Goal: Task Accomplishment & Management: Manage account settings

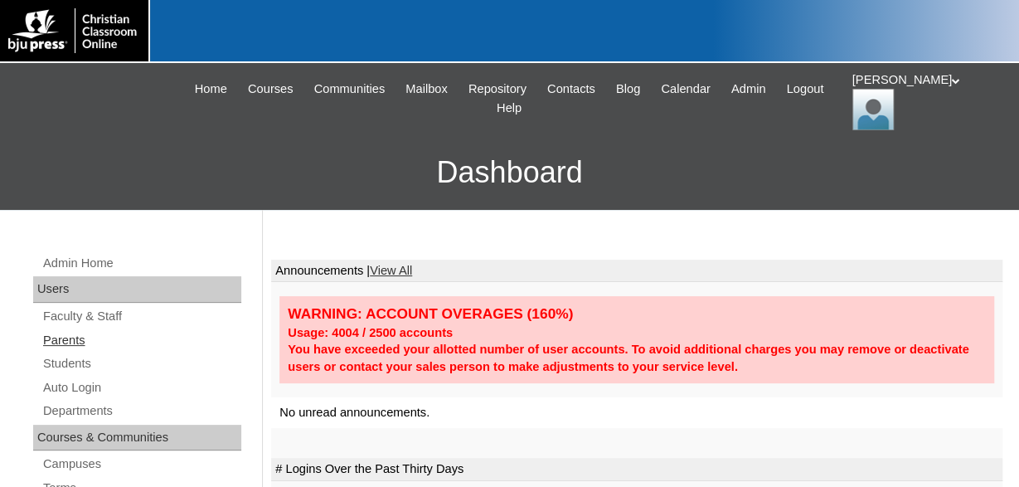
click at [72, 337] on link "Parents" at bounding box center [141, 340] width 200 height 21
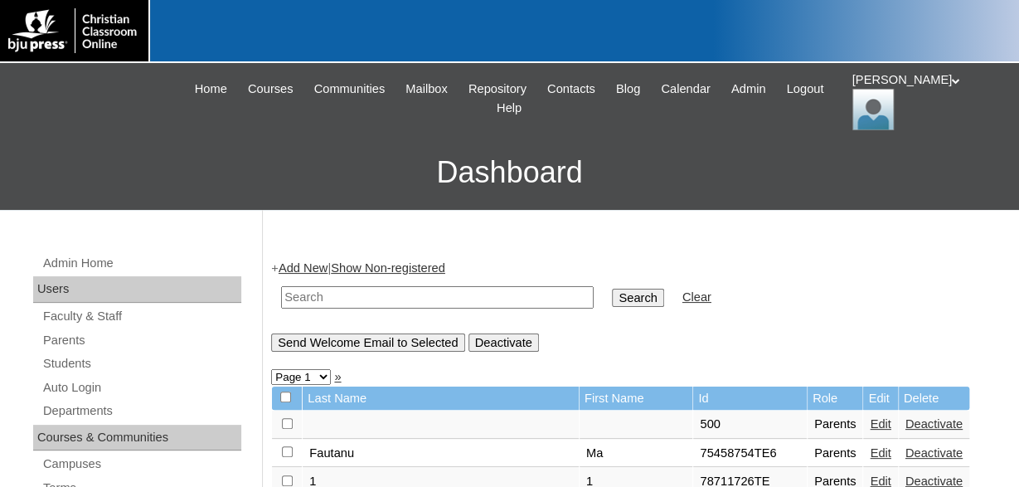
click at [402, 291] on input "text" at bounding box center [437, 297] width 313 height 22
type input "dantz"
click at [612, 289] on input "Search" at bounding box center [637, 298] width 51 height 18
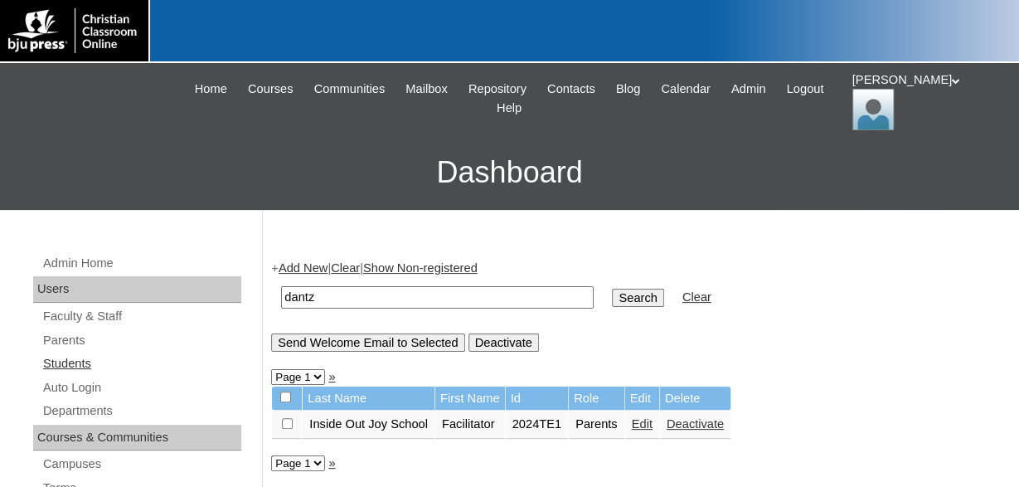
click at [79, 362] on link "Students" at bounding box center [141, 363] width 200 height 21
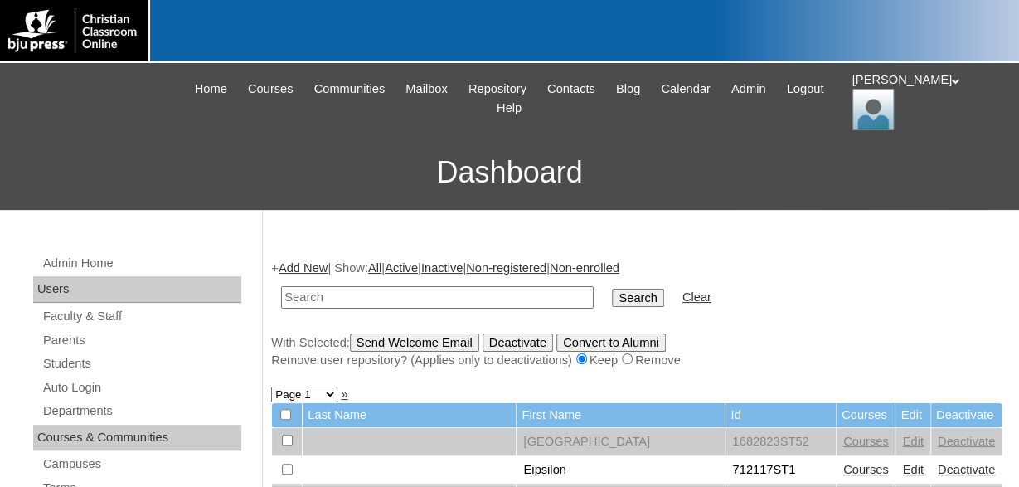
click at [381, 296] on input "text" at bounding box center [437, 297] width 313 height 22
type input "2024"
click at [612, 289] on input "Search" at bounding box center [637, 298] width 51 height 18
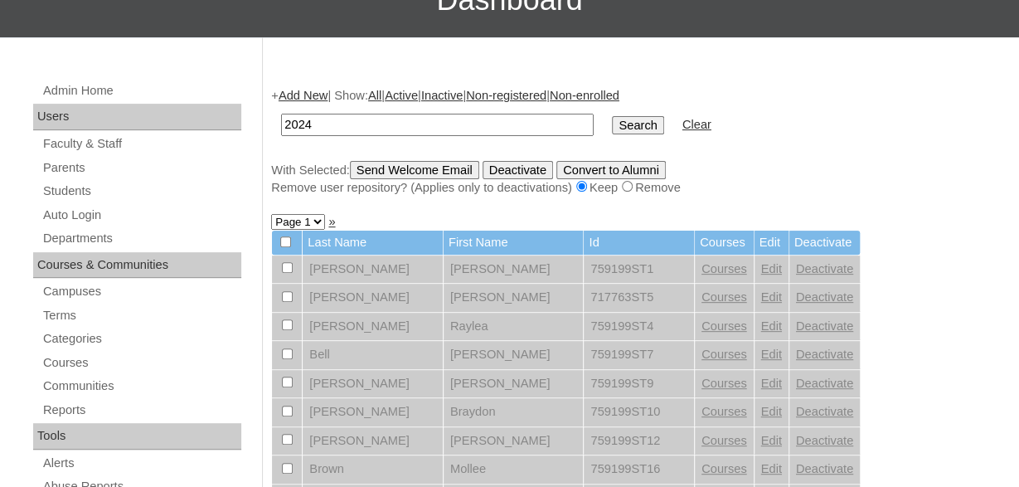
scroll to position [86, 0]
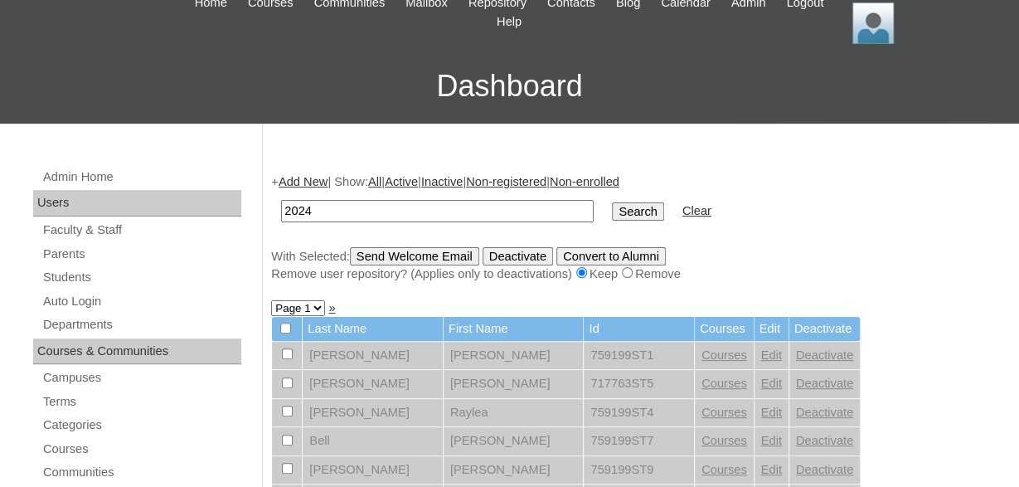
click at [617, 210] on input "Search" at bounding box center [637, 211] width 51 height 18
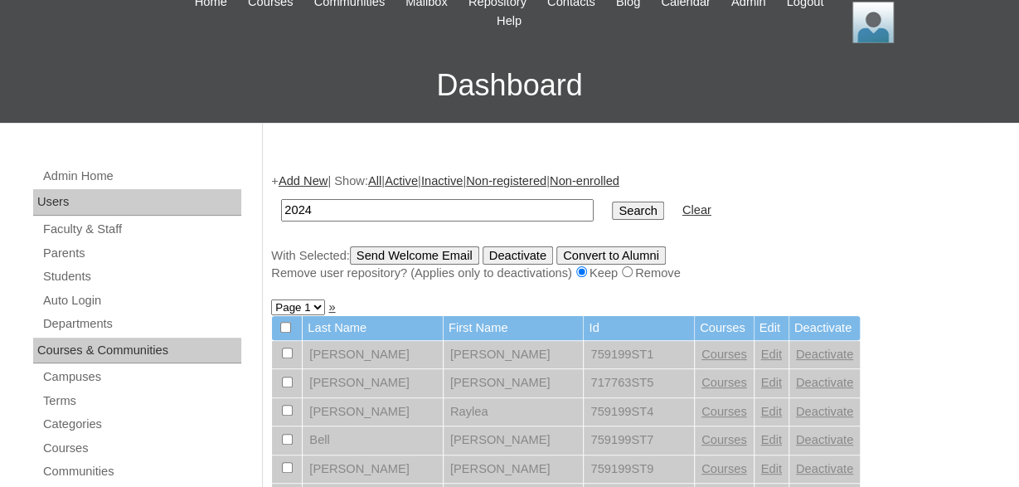
scroll to position [86, 0]
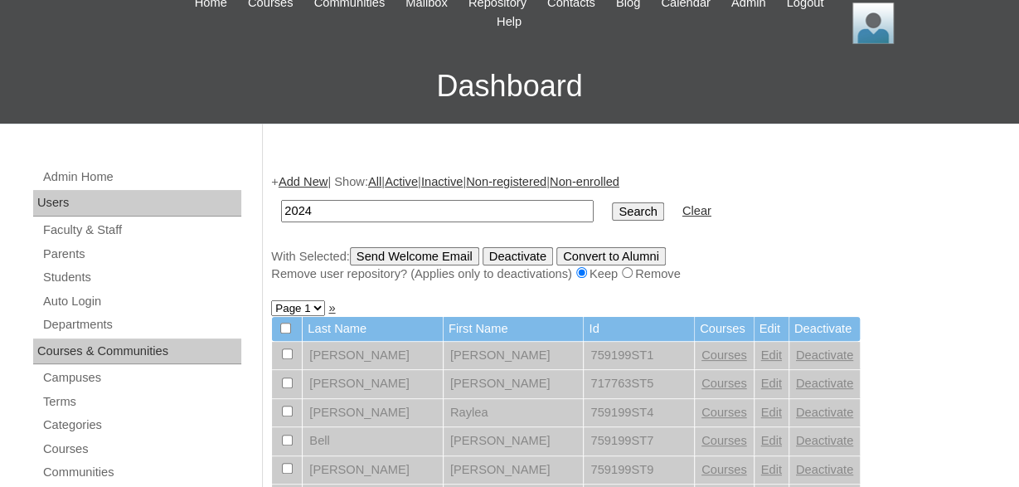
drag, startPoint x: 352, startPoint y: 208, endPoint x: 247, endPoint y: 208, distance: 105.3
click at [281, 208] on input "2024" at bounding box center [437, 211] width 313 height 22
type input "Dantz"
click at [612, 202] on input "Search" at bounding box center [637, 211] width 51 height 18
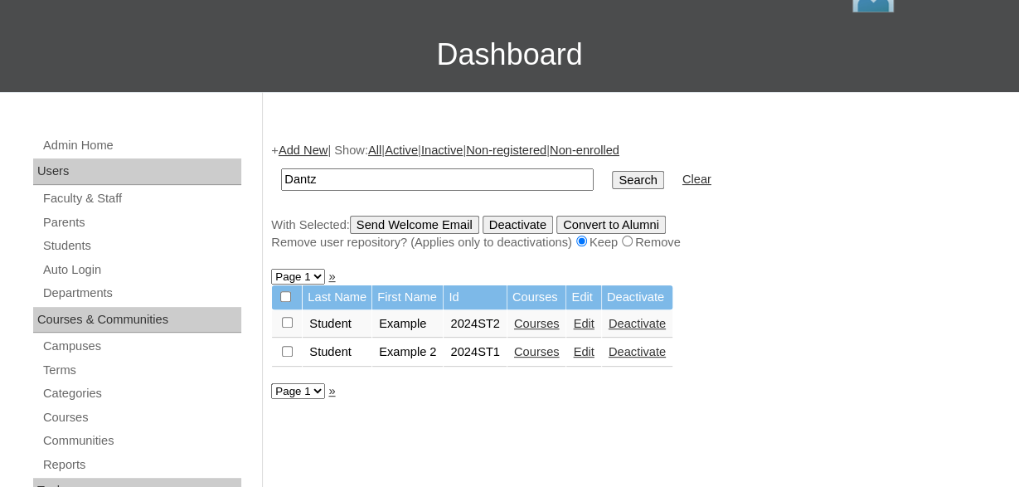
scroll to position [86, 0]
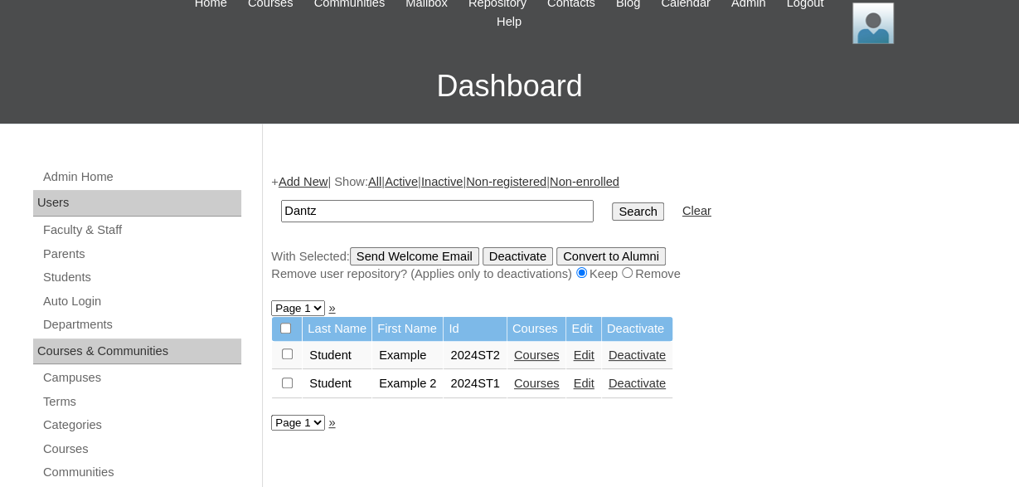
click at [590, 362] on link "Edit" at bounding box center [583, 354] width 21 height 13
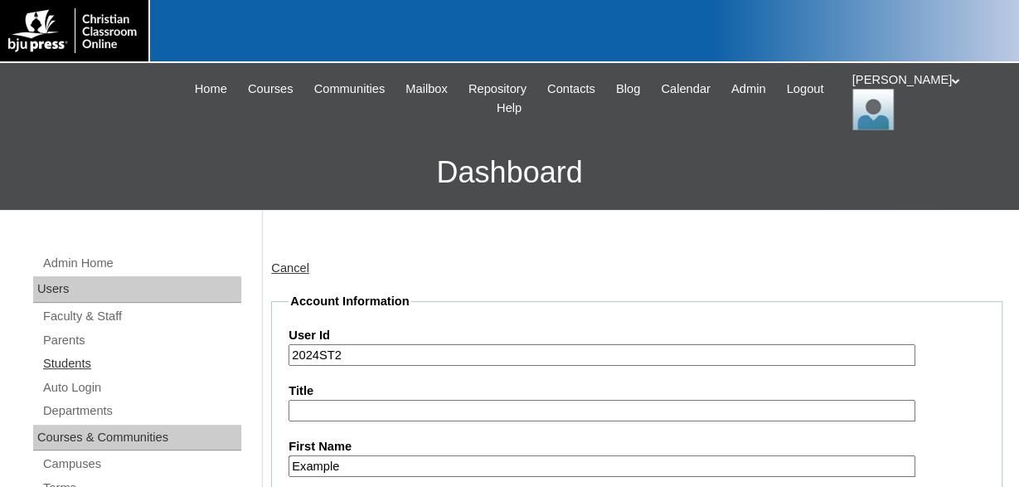
click at [71, 364] on link "Students" at bounding box center [141, 363] width 200 height 21
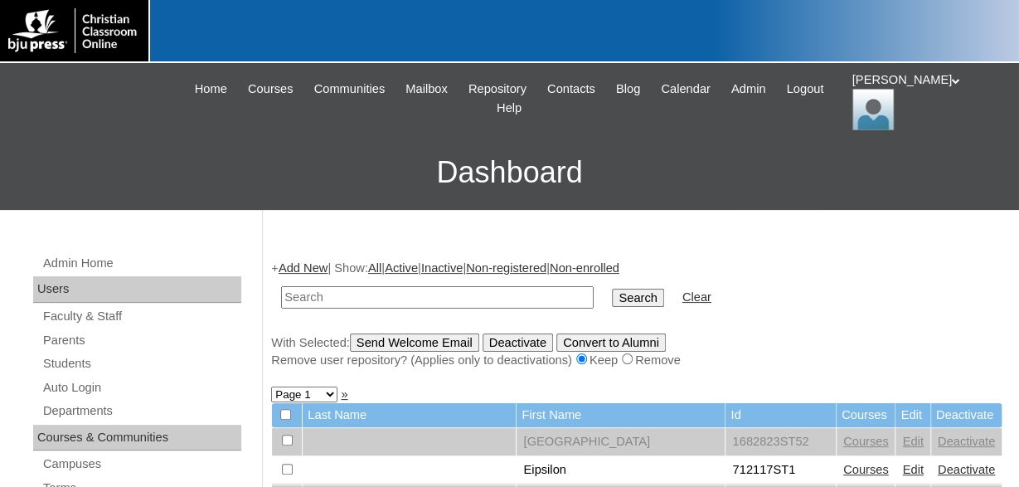
click at [396, 292] on input "text" at bounding box center [437, 297] width 313 height 22
type input "[PERSON_NAME]"
click at [612, 289] on input "Search" at bounding box center [637, 298] width 51 height 18
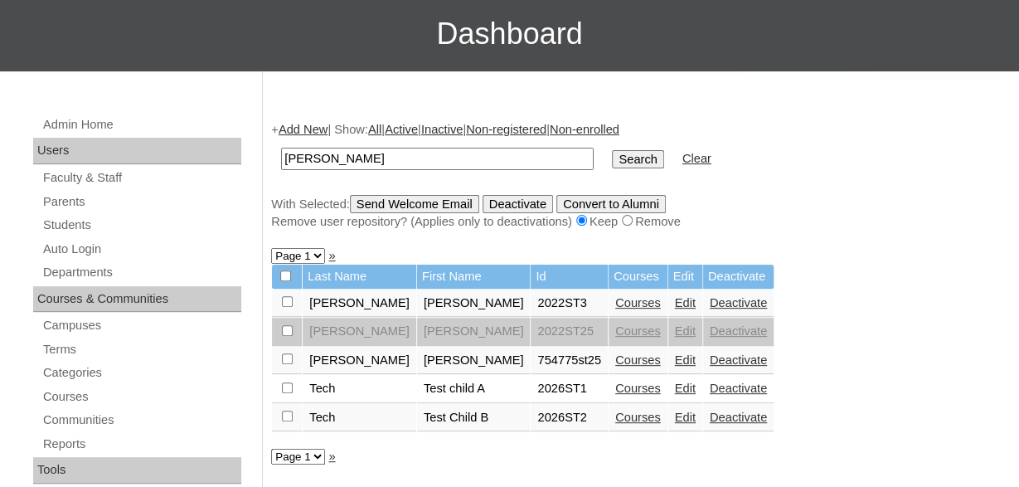
scroll to position [172, 0]
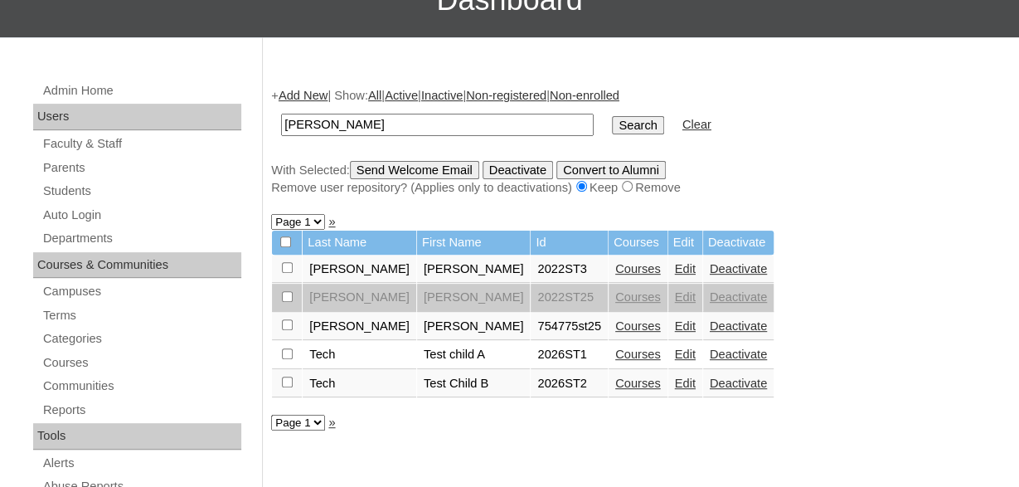
click at [675, 273] on link "Edit" at bounding box center [685, 268] width 21 height 13
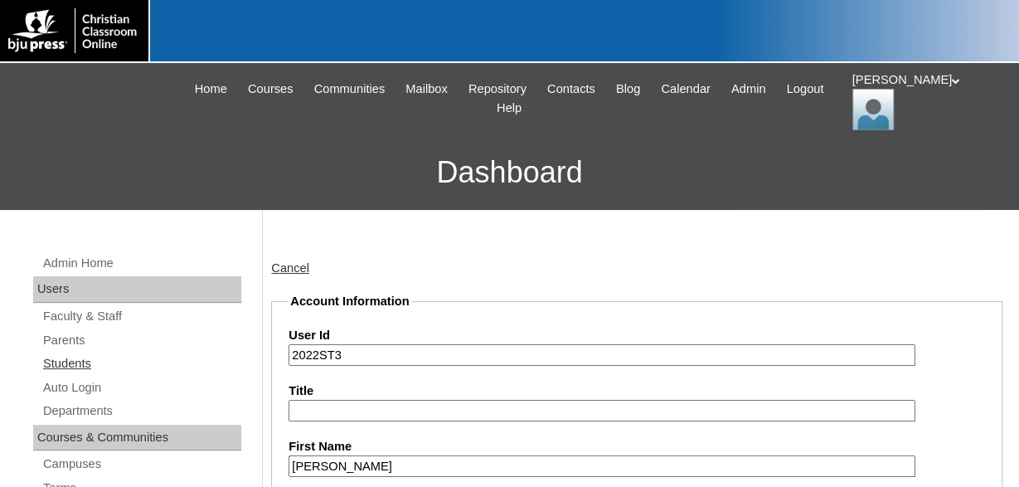
click at [77, 360] on link "Students" at bounding box center [141, 363] width 200 height 21
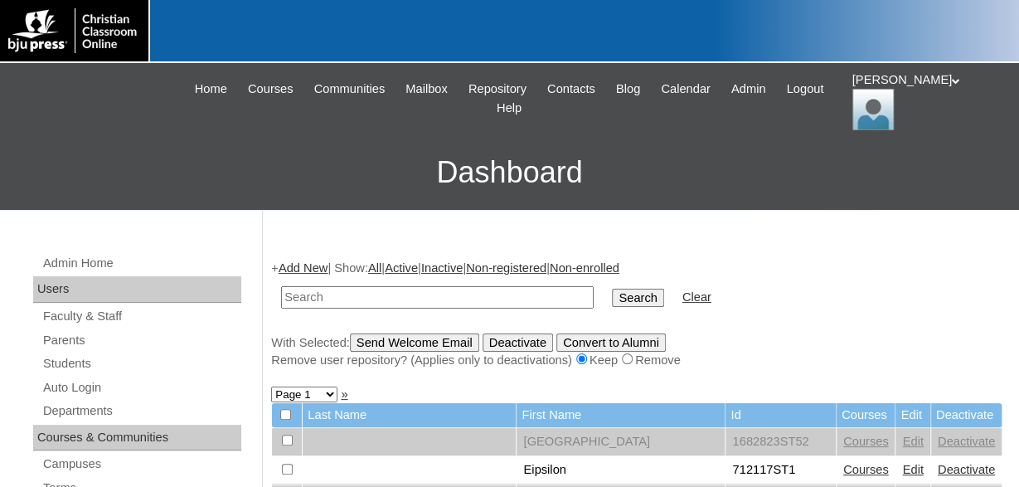
click at [369, 288] on input "text" at bounding box center [437, 297] width 313 height 22
type input "2025ST01"
click at [612, 289] on input "Search" at bounding box center [637, 298] width 51 height 18
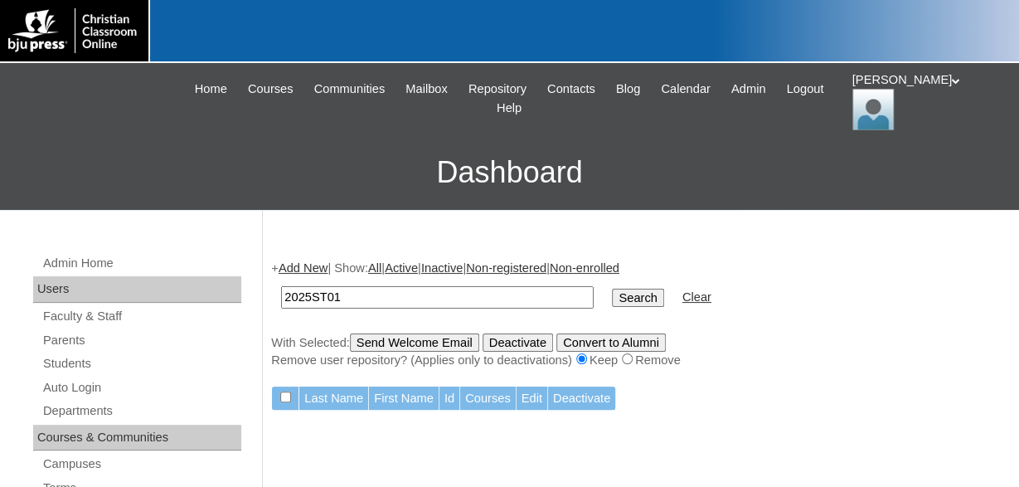
drag, startPoint x: 362, startPoint y: 296, endPoint x: 226, endPoint y: 296, distance: 136.0
click at [281, 296] on input "2025ST01" at bounding box center [437, 297] width 313 height 22
click at [313, 265] on link "Add New" at bounding box center [303, 267] width 49 height 13
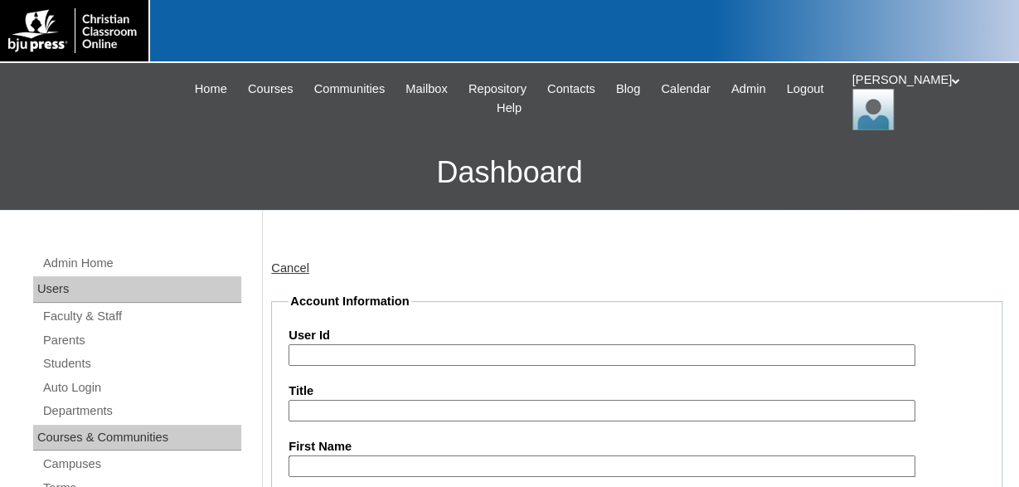
click at [362, 351] on input "User Id" at bounding box center [602, 355] width 627 height 22
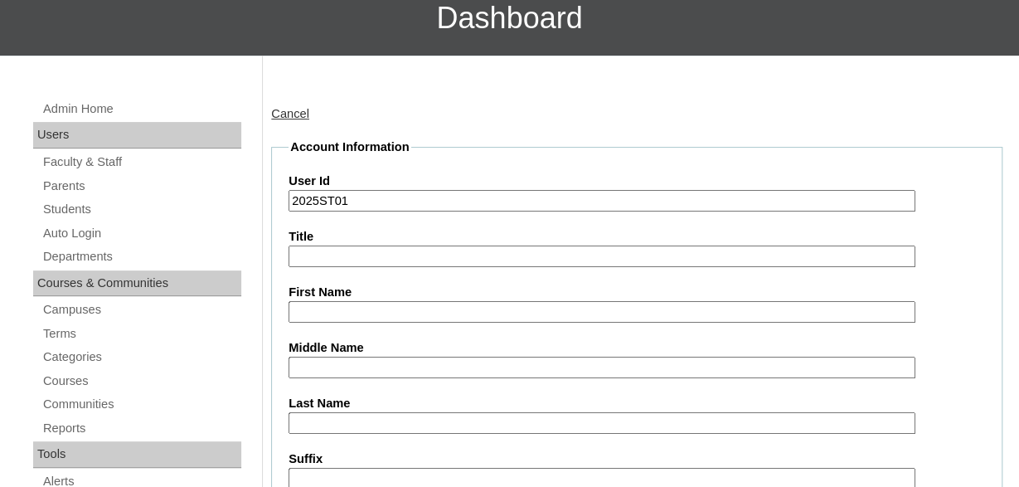
scroll to position [259, 0]
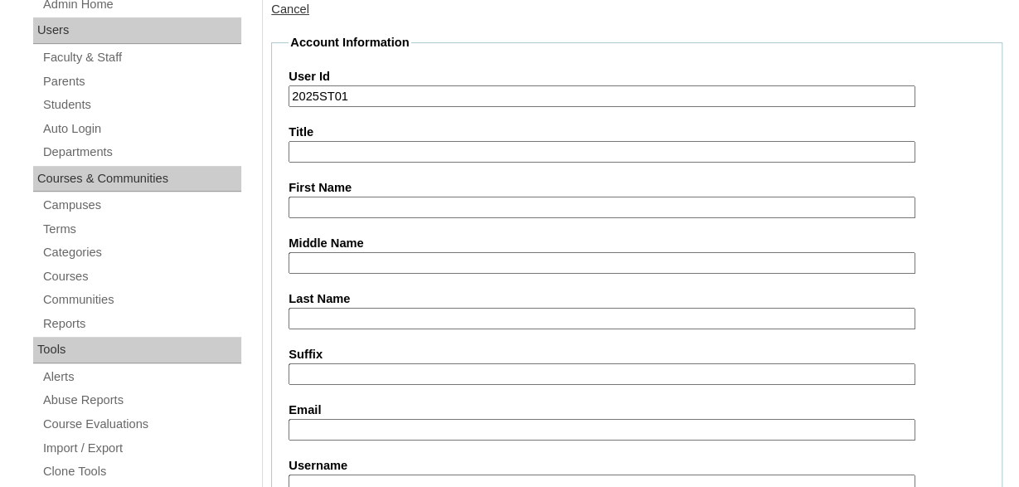
type input "2025ST01"
click at [398, 202] on input "First Name" at bounding box center [602, 208] width 627 height 22
type input "[PERSON_NAME]"
type input "Rodriguez"
click at [370, 425] on input "Email" at bounding box center [602, 430] width 627 height 22
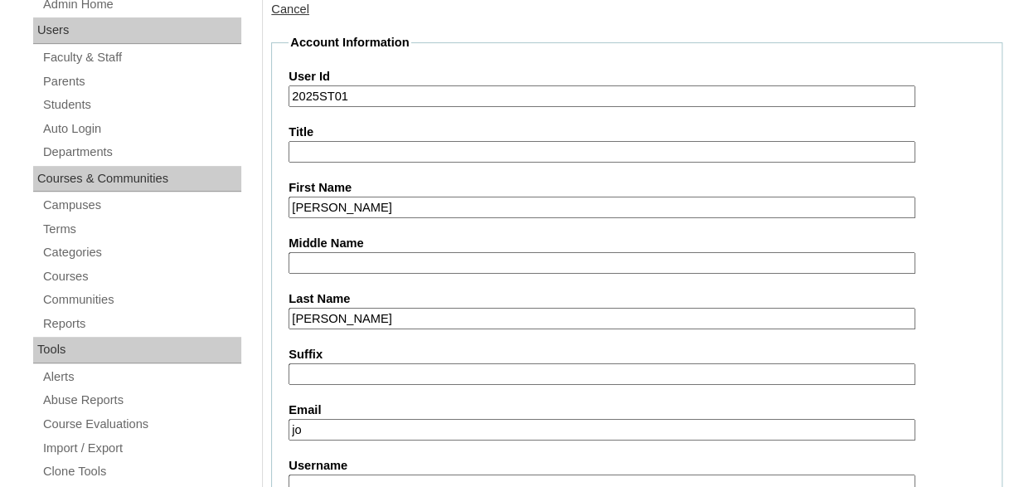
type input "j"
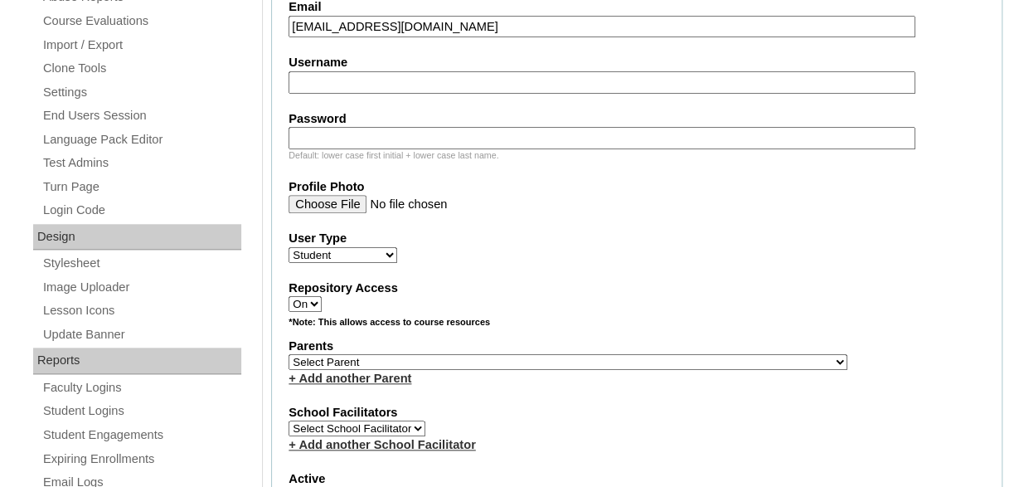
scroll to position [690, 0]
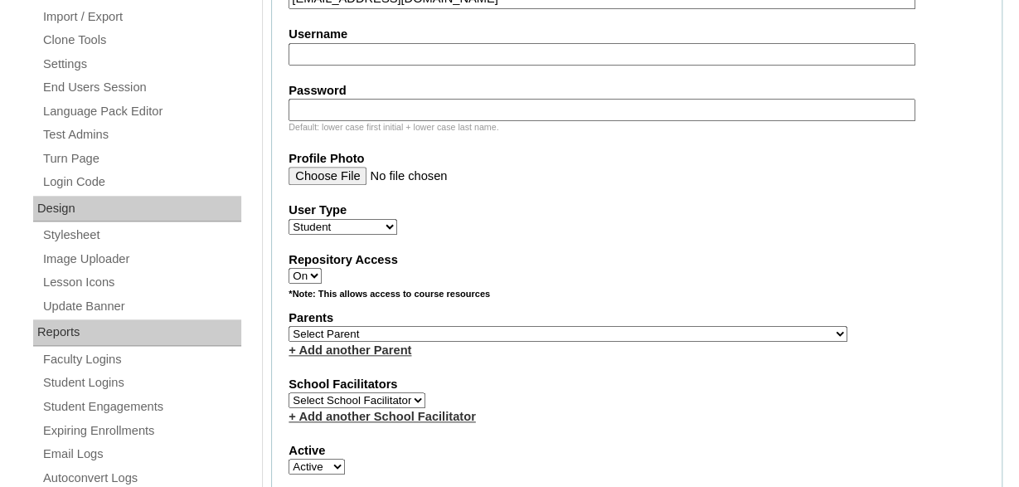
type input "lucilleball37@aol.com"
select select "32268"
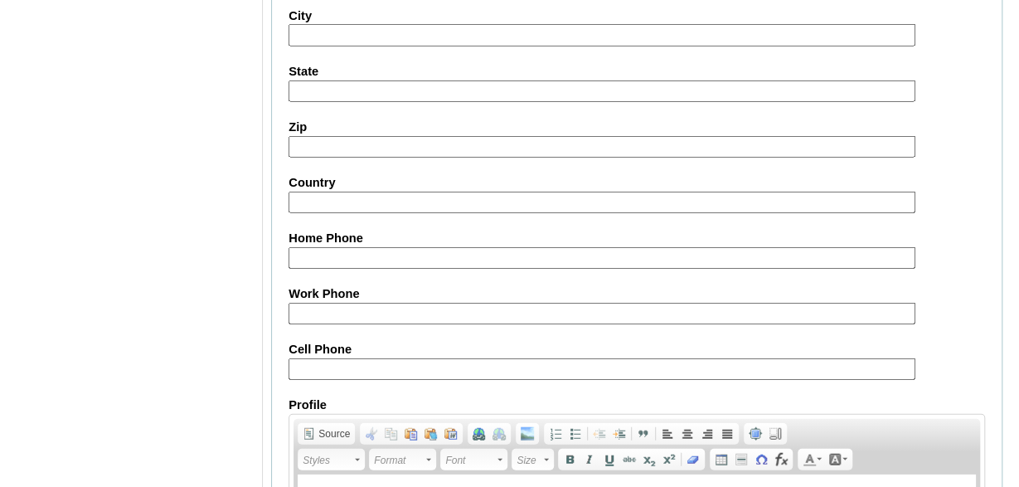
scroll to position [2077, 0]
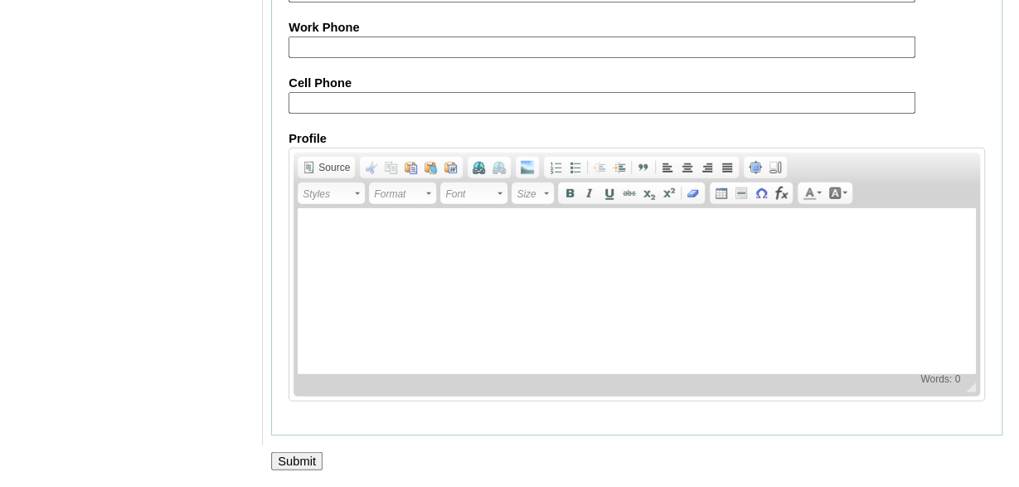
click at [303, 457] on input "Submit" at bounding box center [296, 461] width 51 height 18
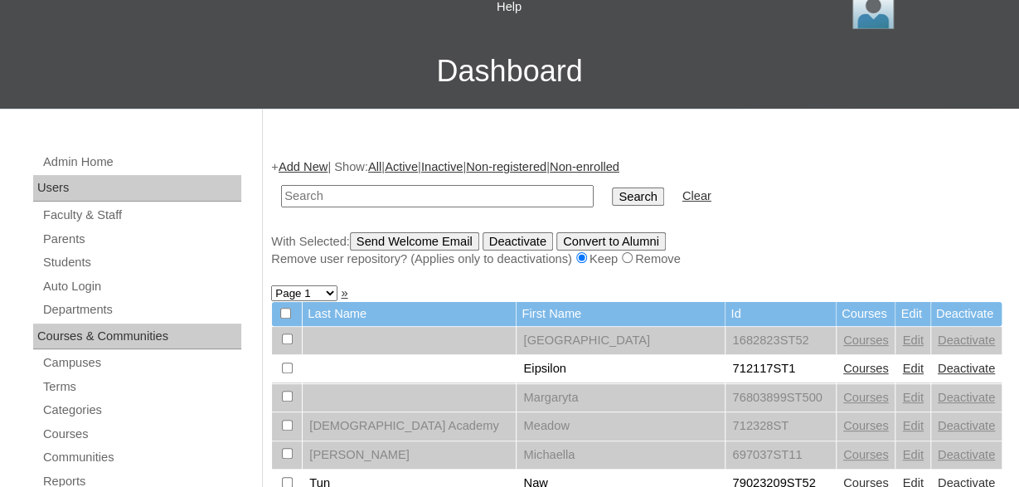
scroll to position [259, 0]
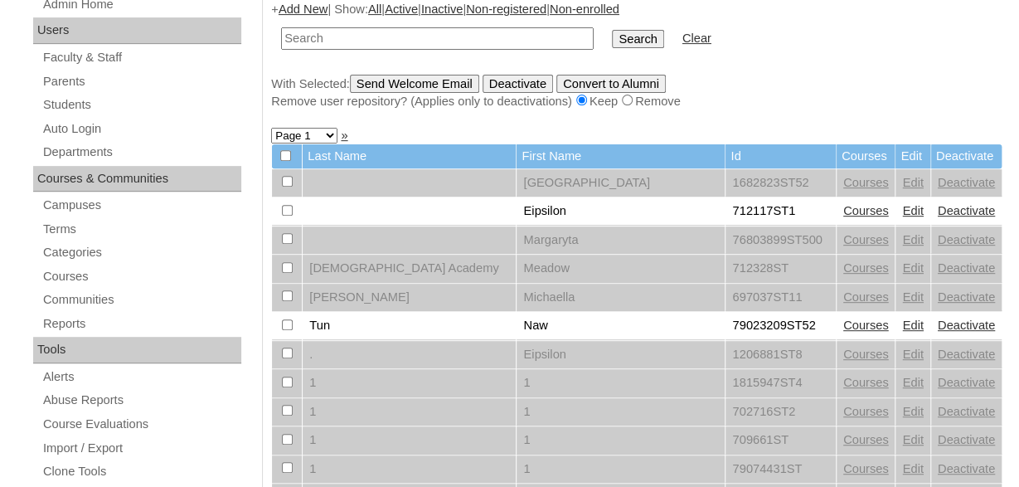
click at [404, 38] on input "text" at bounding box center [437, 38] width 313 height 22
type input "2025"
click at [612, 30] on input "Search" at bounding box center [637, 39] width 51 height 18
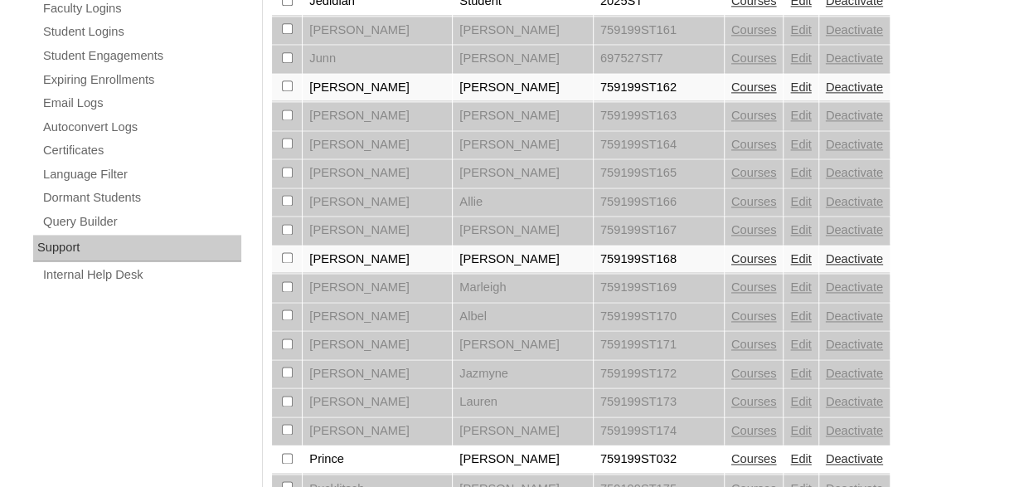
scroll to position [1433, 0]
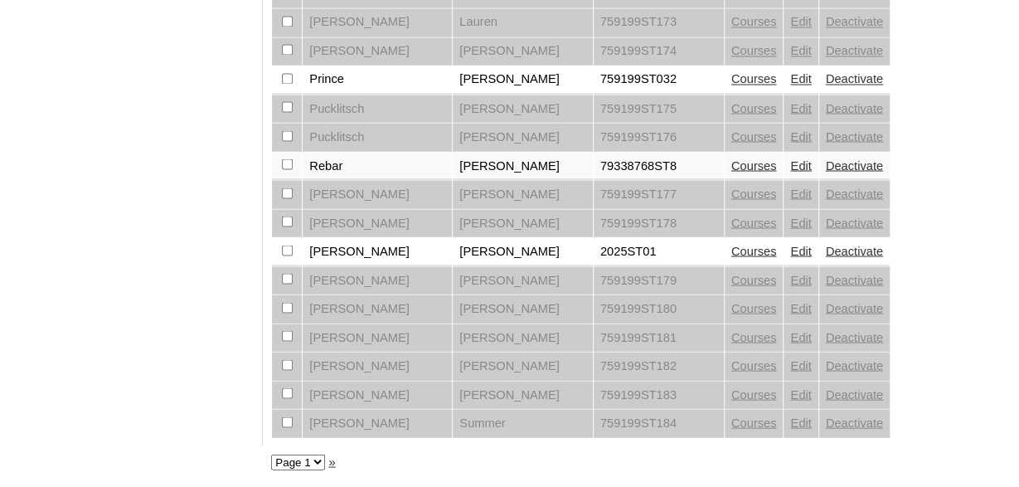
click at [271, 454] on select "Page 1 Page 2" at bounding box center [298, 462] width 54 height 16
select select "admin_students.php?q=2025&submit=Search&page=2"
click option "Page 2" at bounding box center [0, 0] width 0 height 0
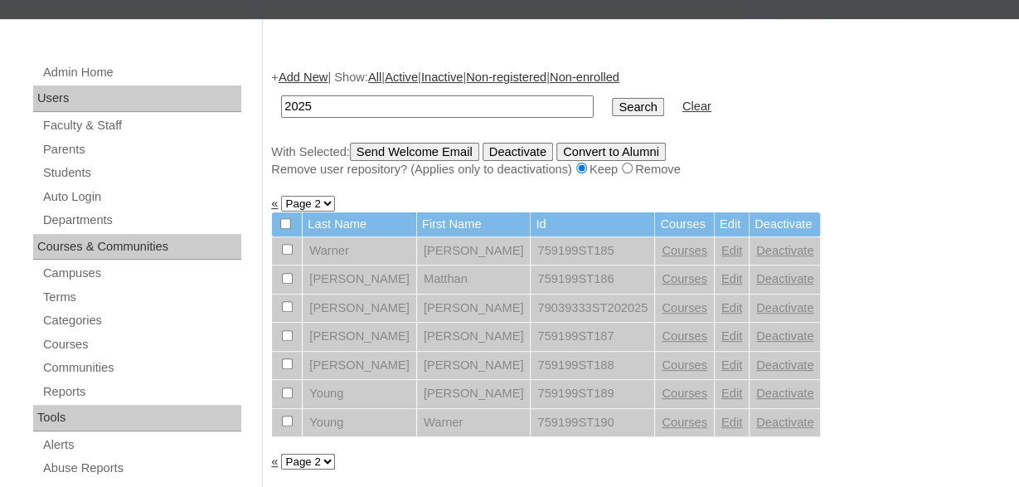
scroll to position [259, 0]
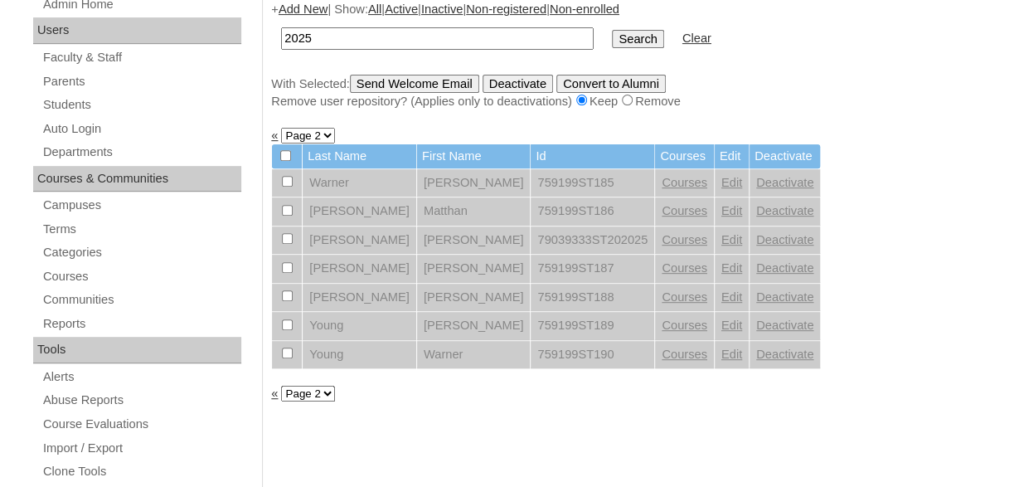
click at [281, 386] on select "Page 1 Page 2" at bounding box center [308, 394] width 54 height 16
select select "admin_students.php?q=2025&submit=Search&page=1"
click option "Page 1" at bounding box center [0, 0] width 0 height 0
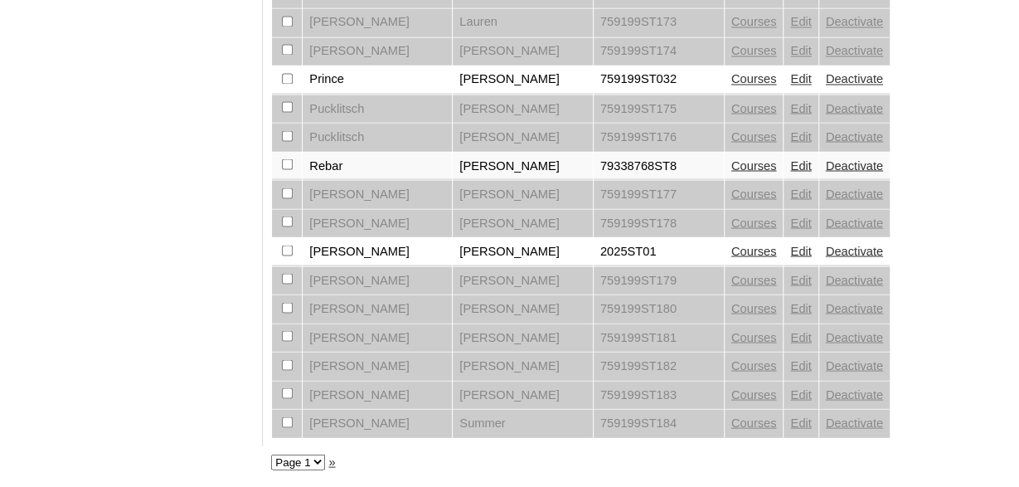
scroll to position [1433, 0]
click at [731, 248] on link "Courses" at bounding box center [754, 250] width 46 height 13
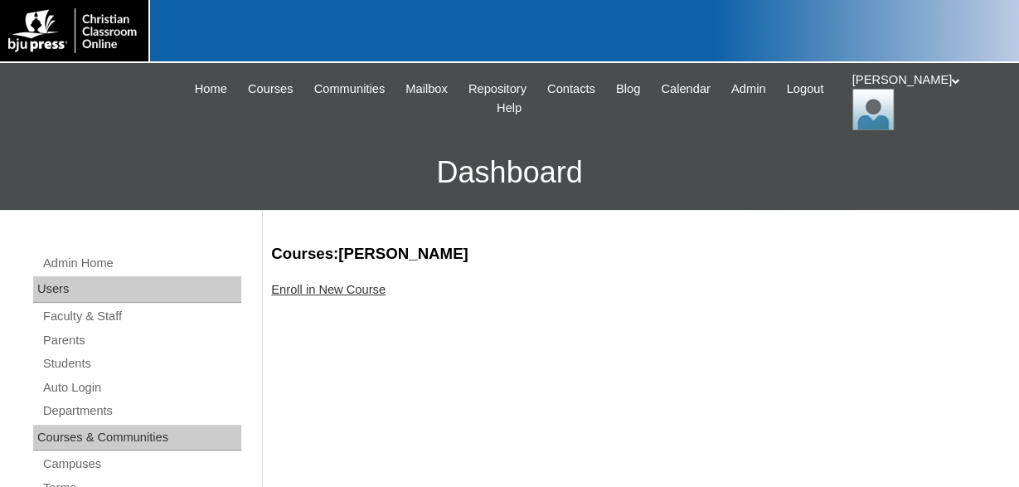
click at [326, 287] on link "Enroll in New Course" at bounding box center [328, 289] width 114 height 13
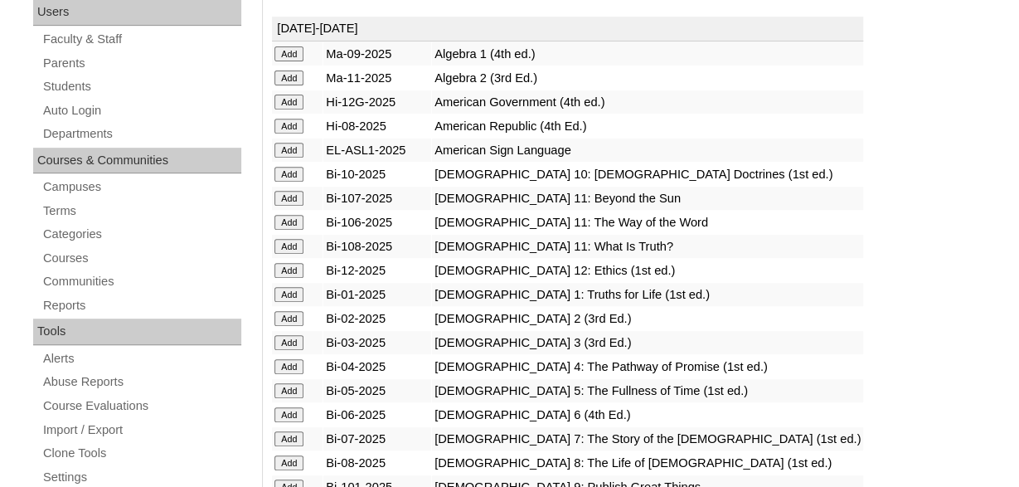
scroll to position [259, 0]
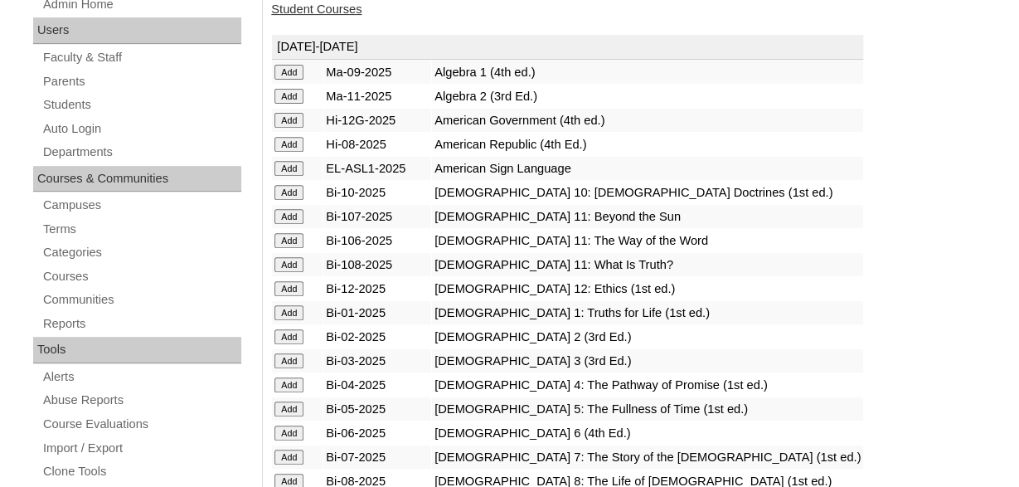
click at [288, 290] on input "Add" at bounding box center [288, 288] width 29 height 15
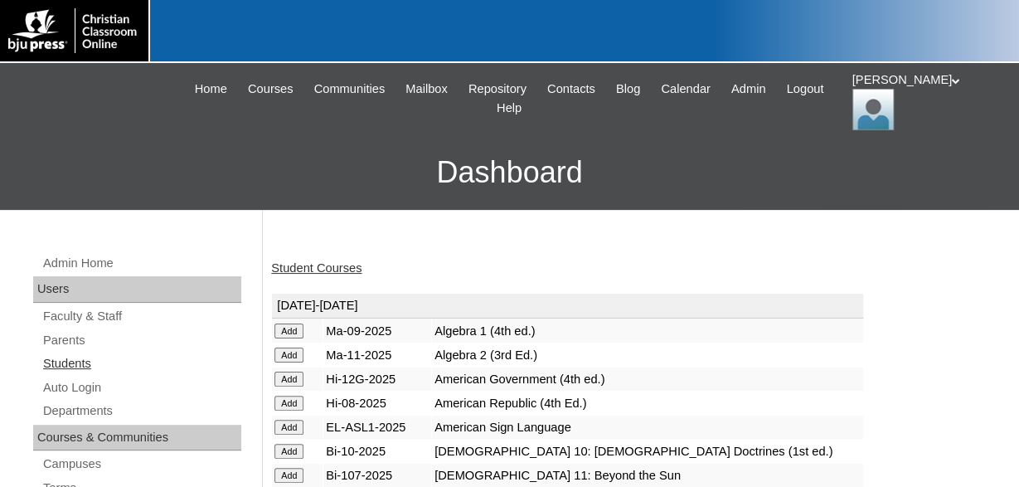
click link "Students"
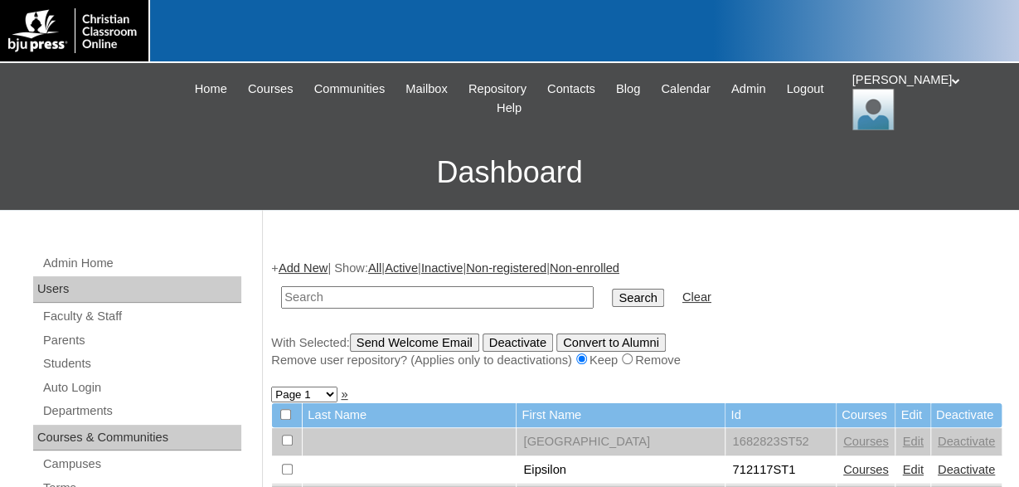
click at [416, 301] on input "text" at bounding box center [437, 297] width 313 height 22
type input "2025"
click at [612, 289] on input "Search" at bounding box center [637, 298] width 51 height 18
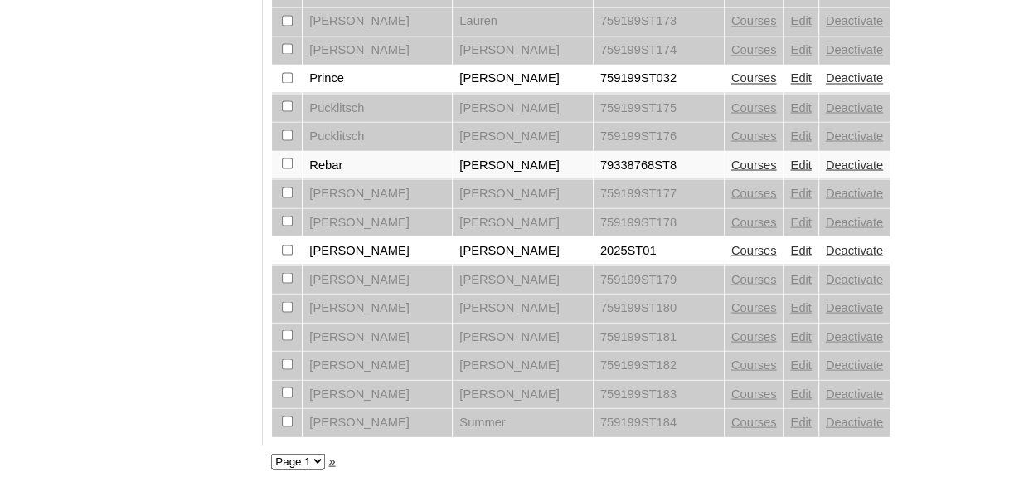
scroll to position [1433, 0]
click at [284, 246] on input "checkbox" at bounding box center [287, 250] width 11 height 11
checkbox input "true"
click at [790, 248] on link "Edit" at bounding box center [800, 250] width 21 height 13
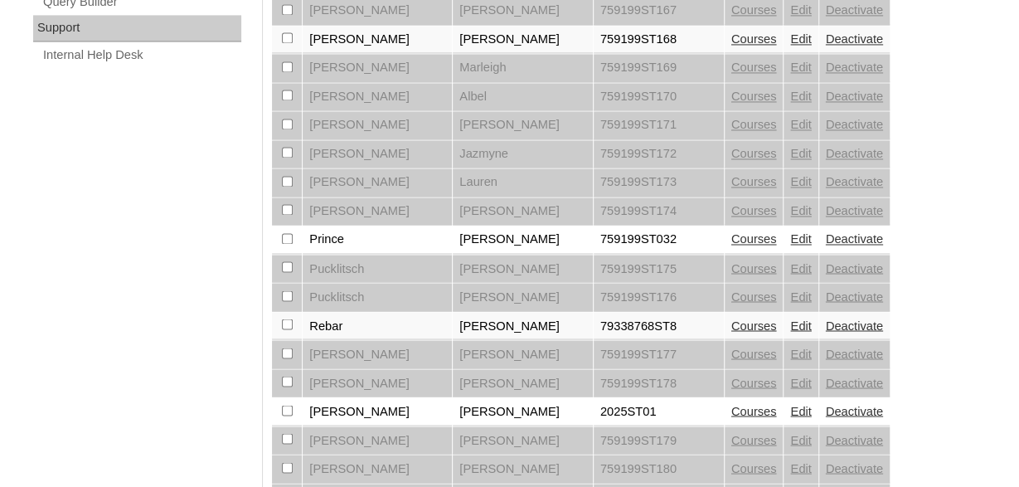
scroll to position [1433, 0]
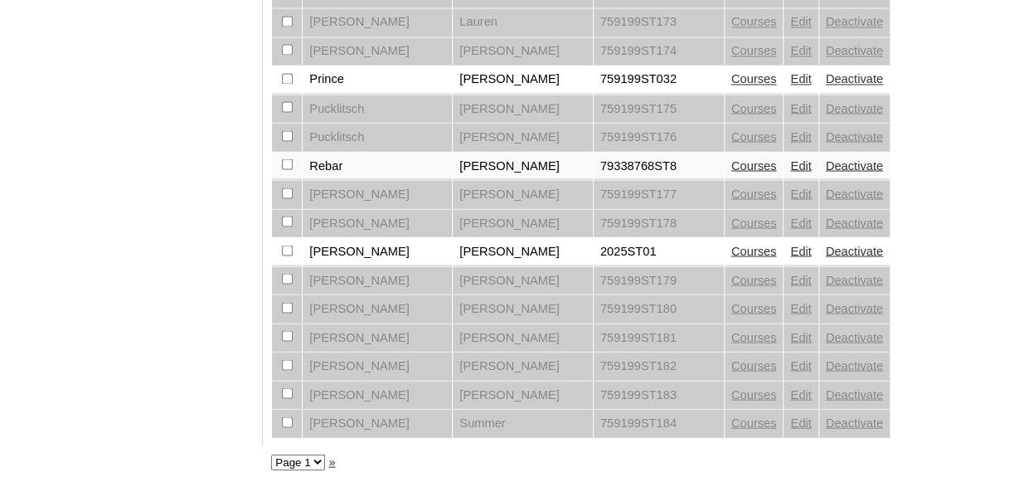
click at [287, 246] on input "checkbox" at bounding box center [287, 250] width 11 height 11
checkbox input "true"
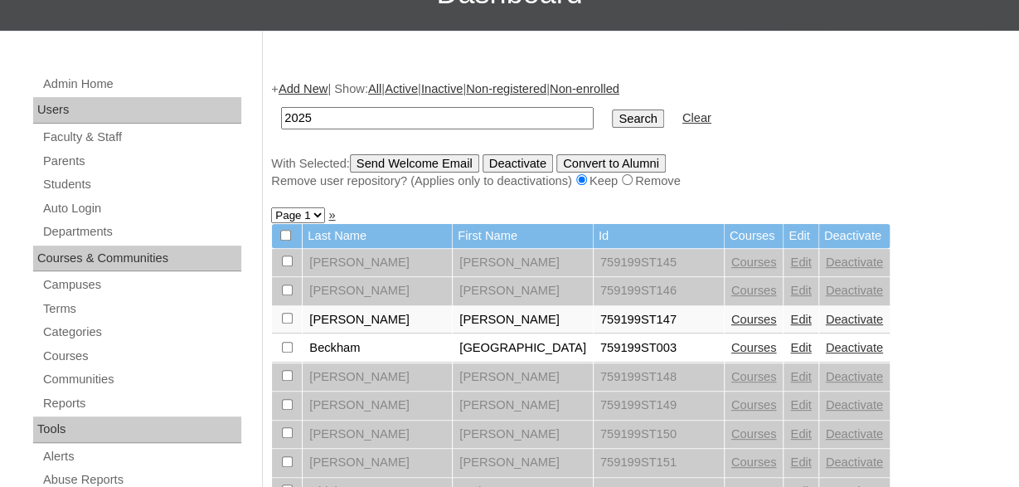
scroll to position [139, 0]
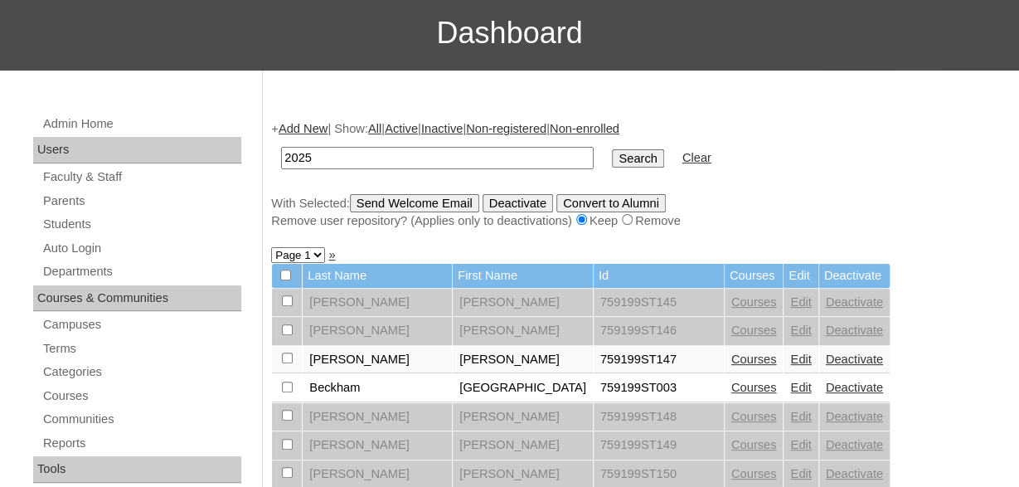
click at [405, 199] on input "Send Welcome Email" at bounding box center [414, 203] width 129 height 18
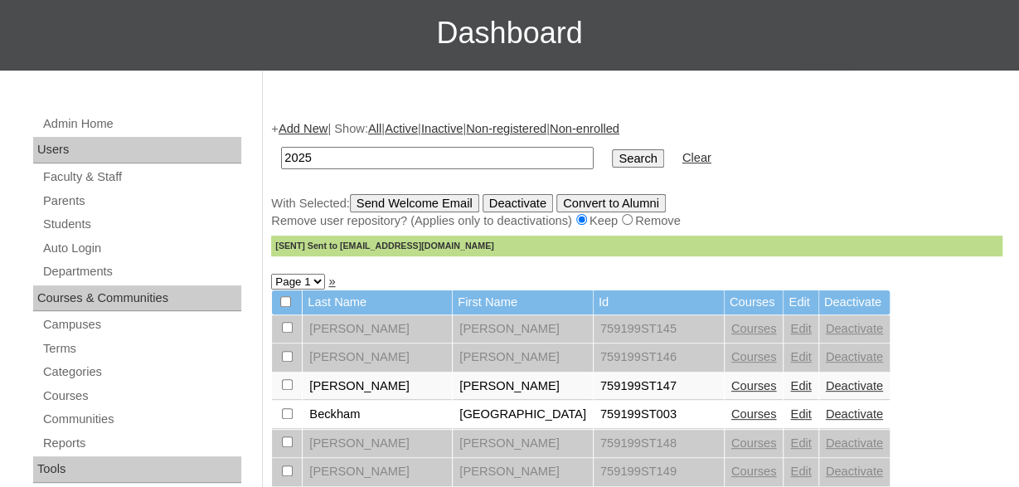
drag, startPoint x: 333, startPoint y: 160, endPoint x: 248, endPoint y: 153, distance: 84.8
click at [281, 158] on input "2025" at bounding box center [437, 158] width 313 height 22
type input "500047993"
click at [612, 149] on input "Search" at bounding box center [637, 158] width 51 height 18
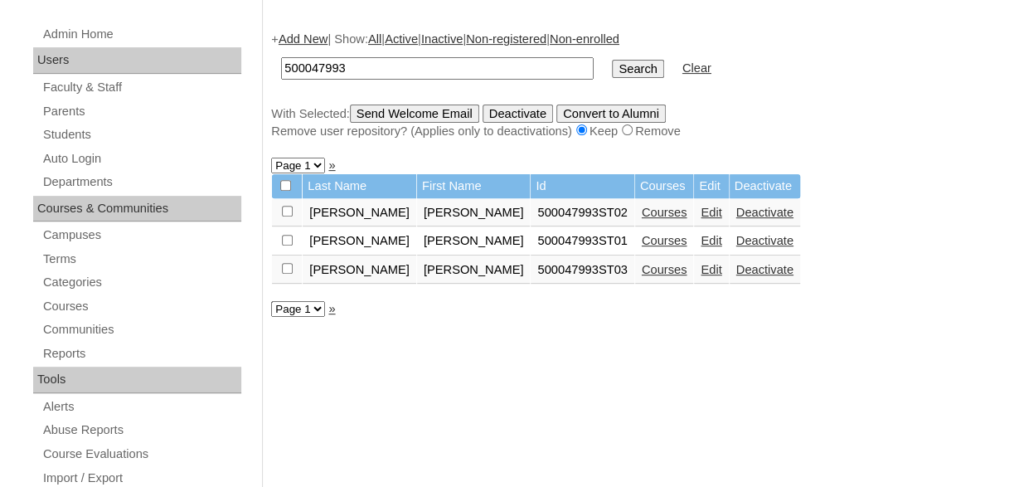
scroll to position [172, 0]
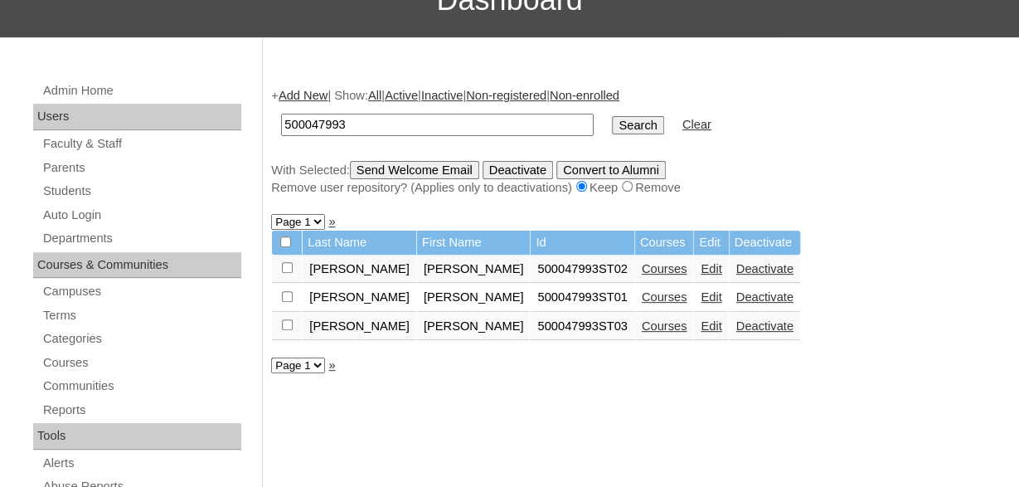
click at [701, 273] on link "Edit" at bounding box center [711, 268] width 21 height 13
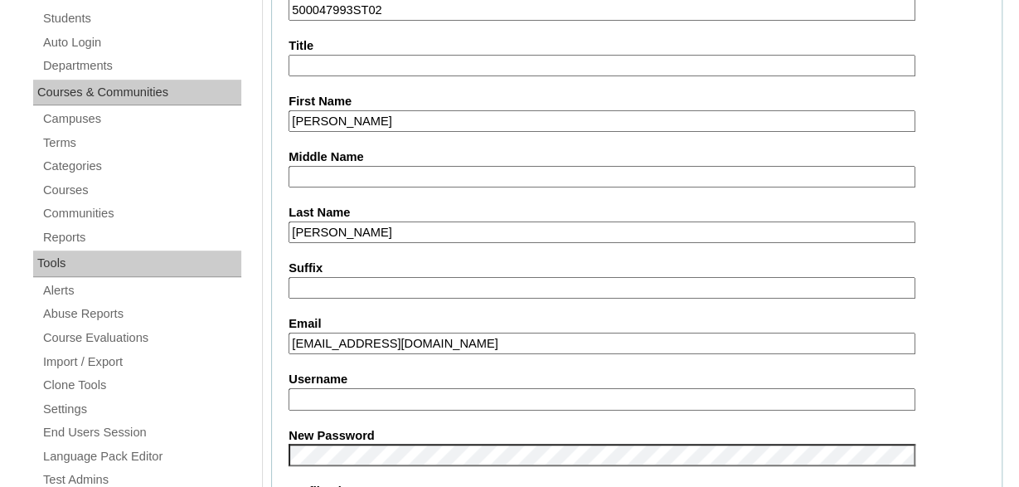
click at [430, 399] on input "Username" at bounding box center [602, 399] width 627 height 22
type input "reese.drye"
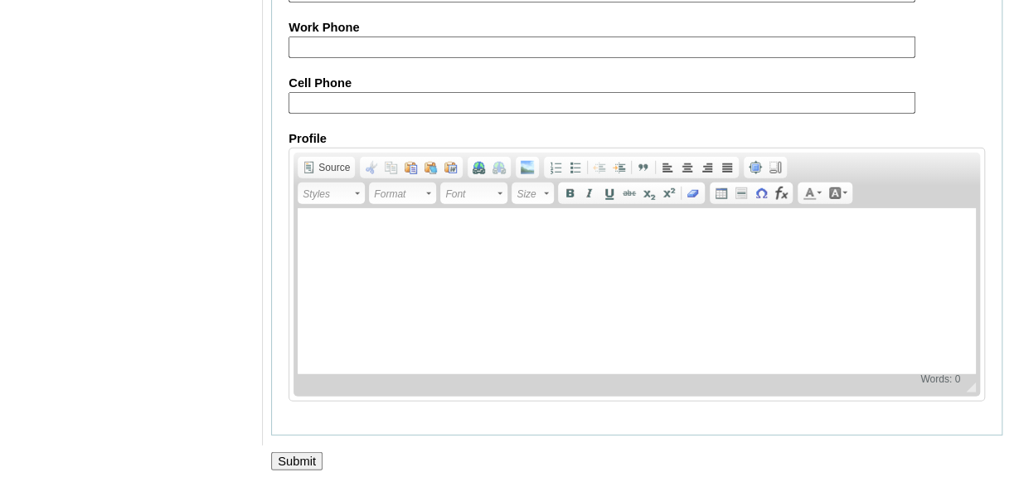
scroll to position [2083, 0]
click at [301, 455] on input "Submit" at bounding box center [296, 461] width 51 height 18
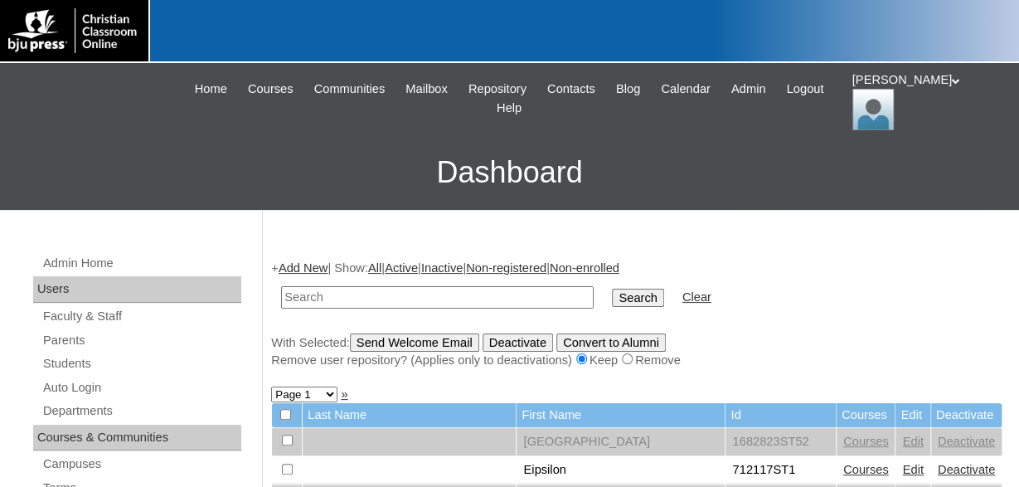
click at [362, 290] on input "text" at bounding box center [437, 297] width 313 height 22
type input "500047993"
click at [612, 289] on input "Search" at bounding box center [637, 298] width 51 height 18
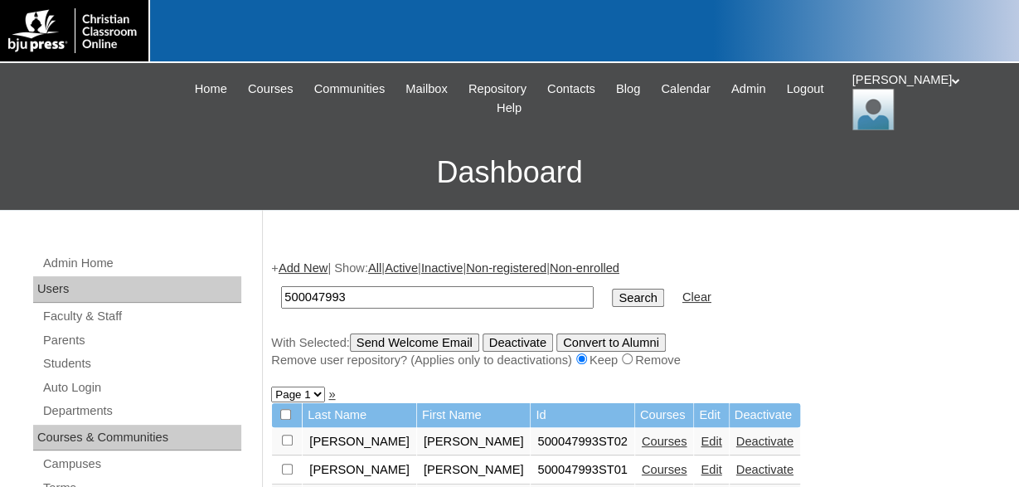
scroll to position [345, 0]
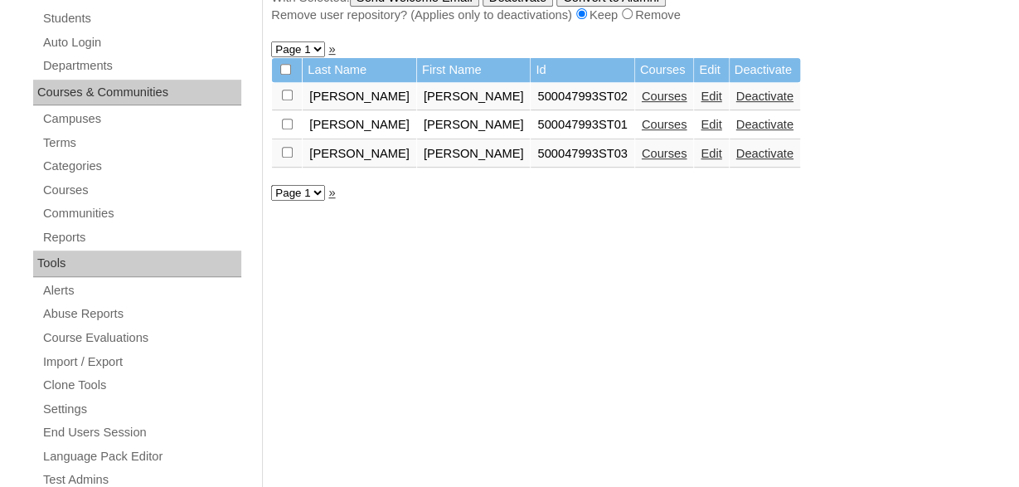
click at [701, 125] on link "Edit" at bounding box center [711, 124] width 21 height 13
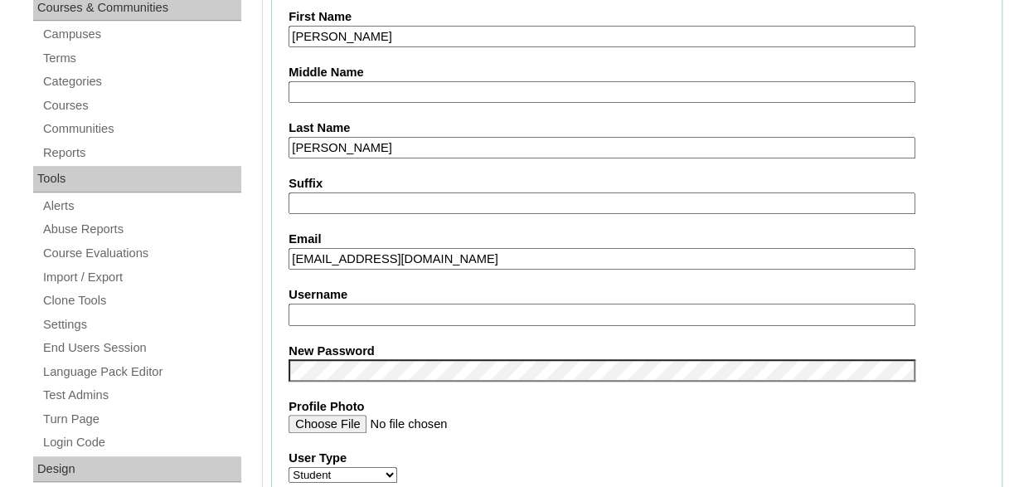
scroll to position [431, 0]
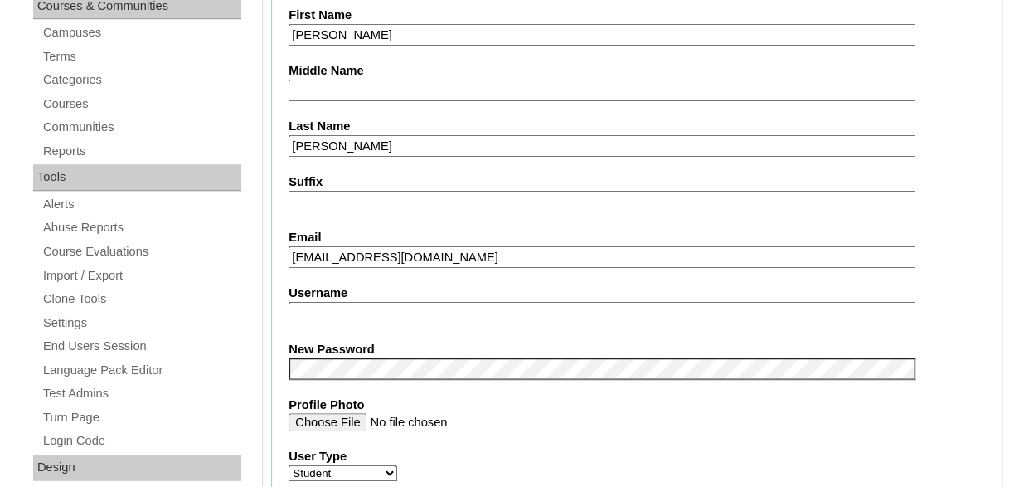
click at [407, 316] on input "Username" at bounding box center [602, 313] width 627 height 22
type input "c.seagraves"
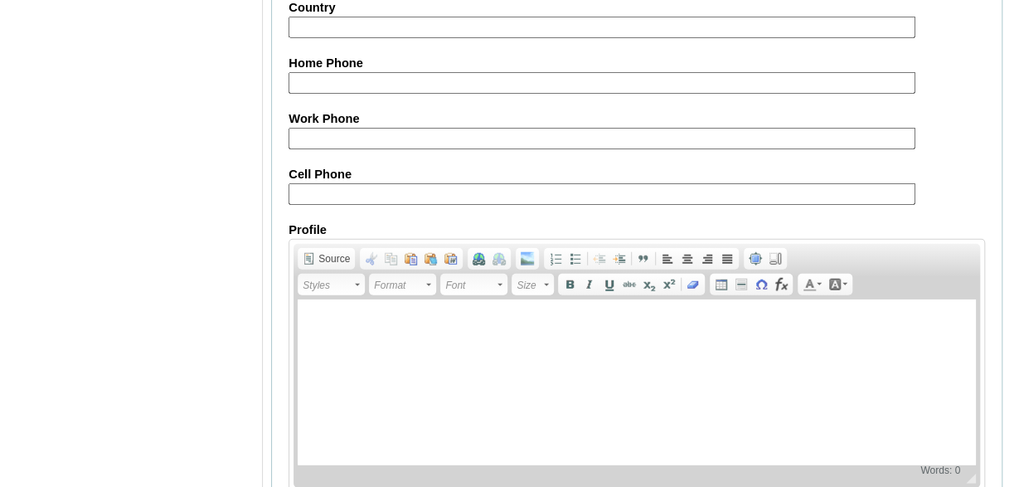
scroll to position [2083, 0]
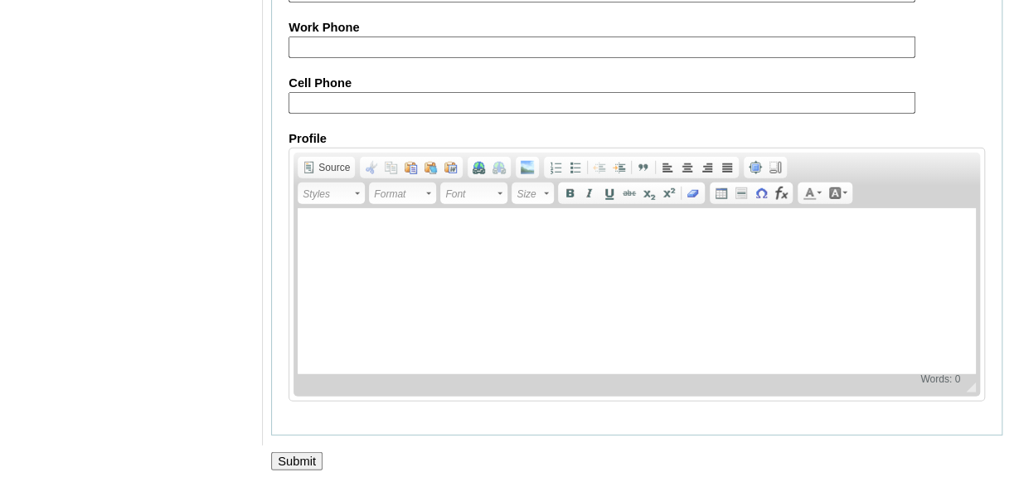
click at [298, 459] on input "Submit" at bounding box center [296, 461] width 51 height 18
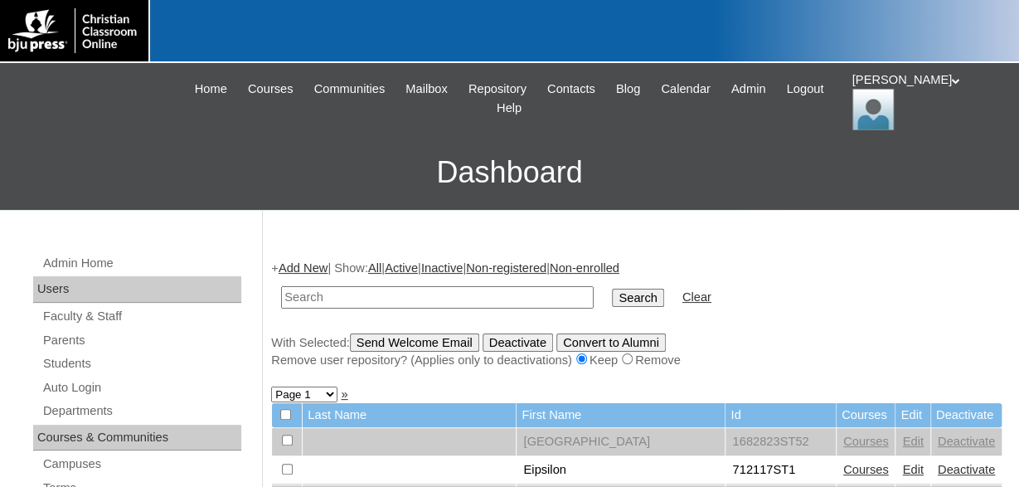
click at [397, 299] on input "text" at bounding box center [437, 297] width 313 height 22
type input "500047993"
click at [612, 289] on input "Search" at bounding box center [637, 298] width 51 height 18
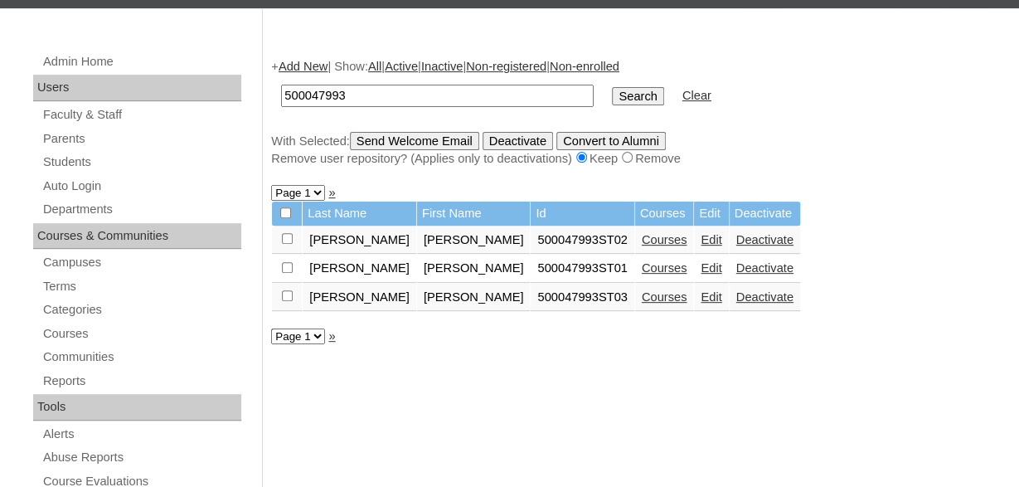
scroll to position [345, 0]
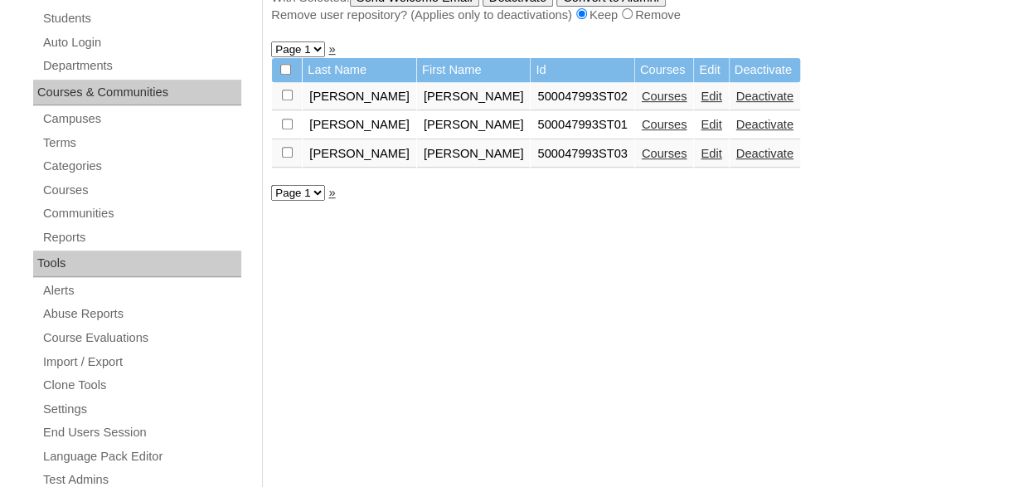
click at [701, 156] on link "Edit" at bounding box center [711, 153] width 21 height 13
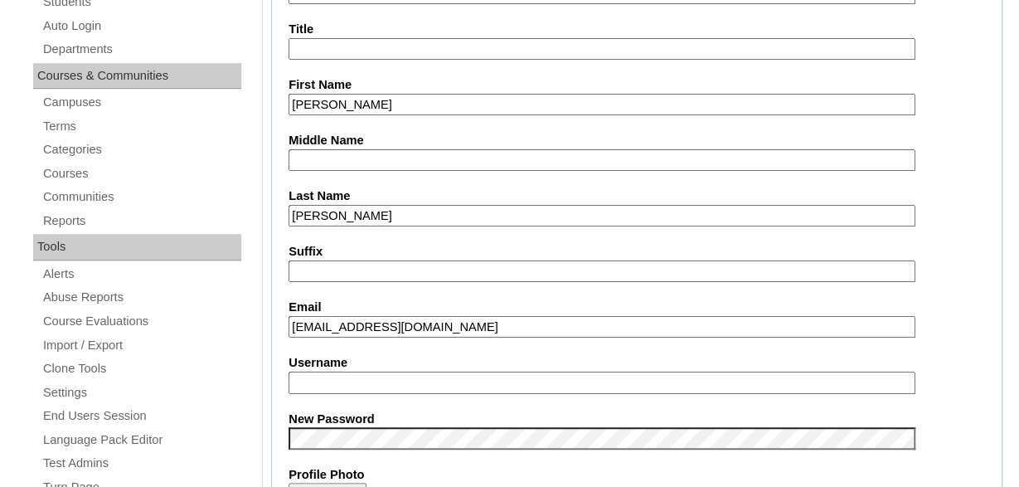
scroll to position [517, 0]
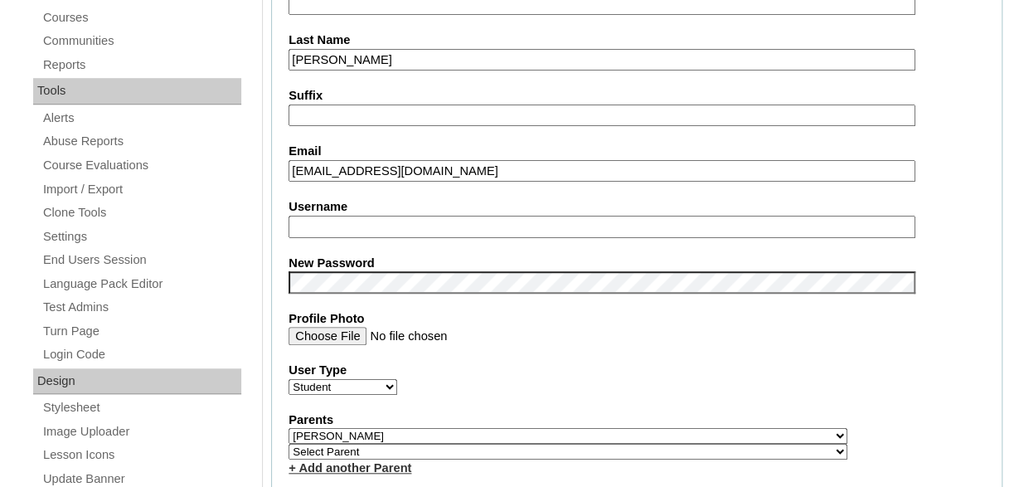
click at [381, 225] on input "Username" at bounding box center [602, 227] width 627 height 22
type input "j.seagraves"
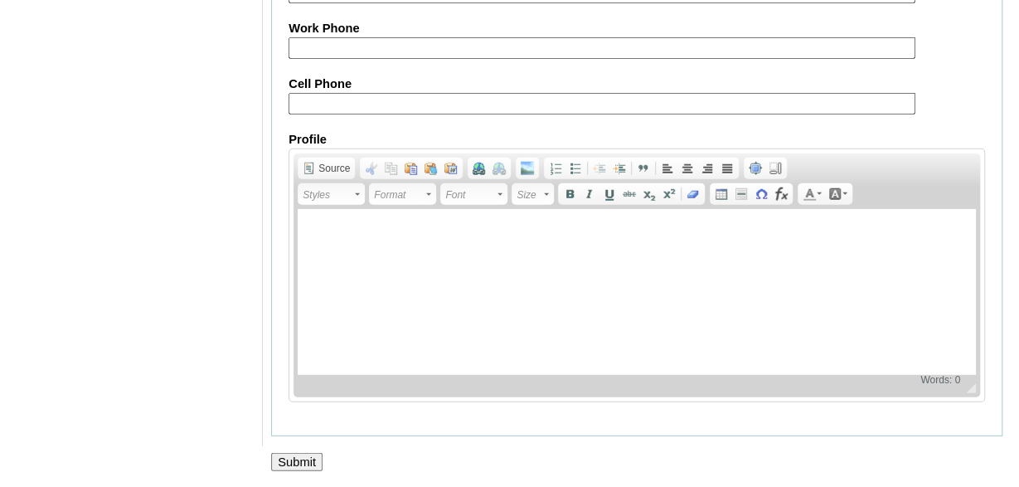
scroll to position [2083, 0]
click at [294, 455] on input "Submit" at bounding box center [296, 461] width 51 height 18
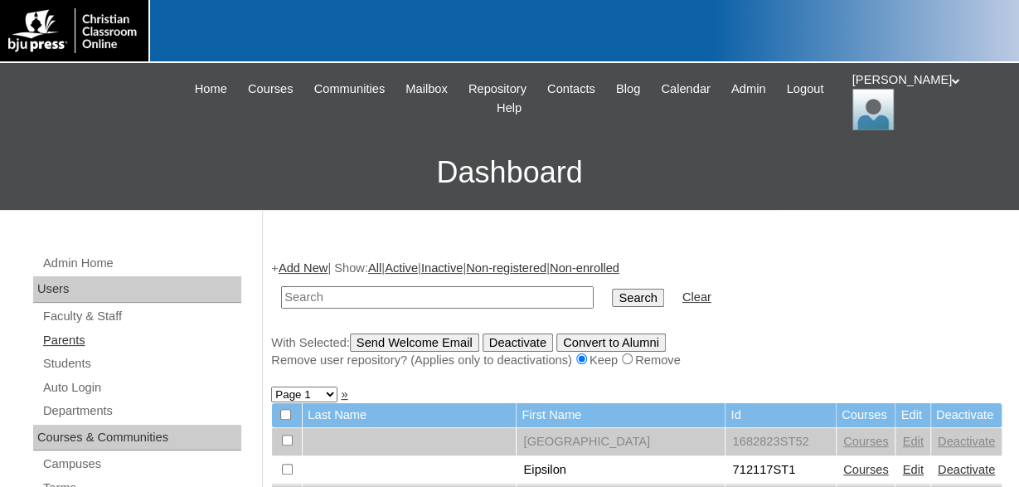
click at [65, 333] on link "Parents" at bounding box center [141, 340] width 200 height 21
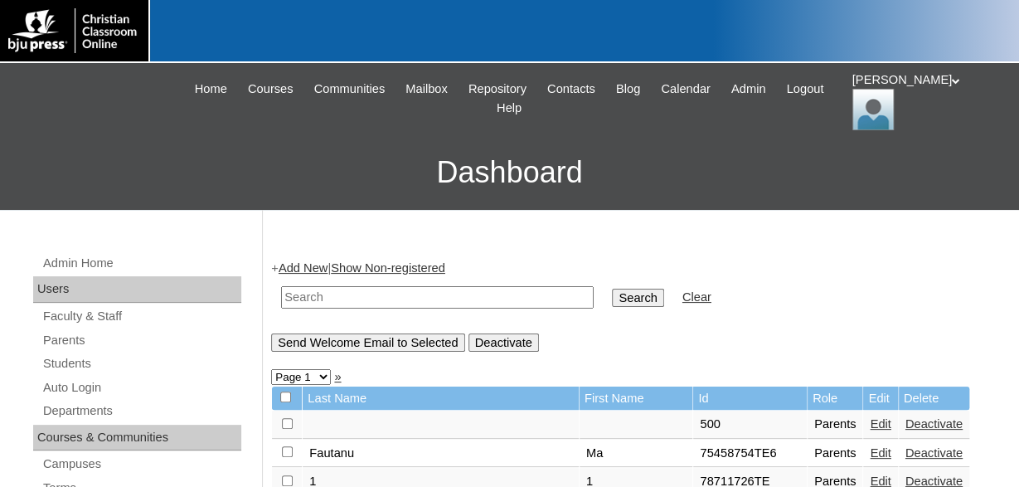
click at [357, 296] on input "text" at bounding box center [437, 297] width 313 height 22
type input "500047993"
click at [612, 289] on input "Search" at bounding box center [637, 298] width 51 height 18
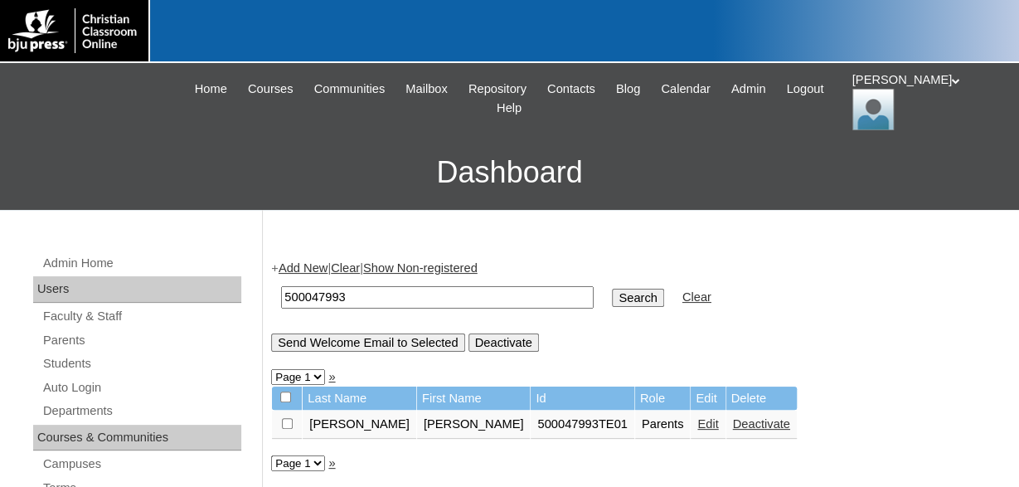
click at [697, 430] on link "Edit" at bounding box center [707, 423] width 21 height 13
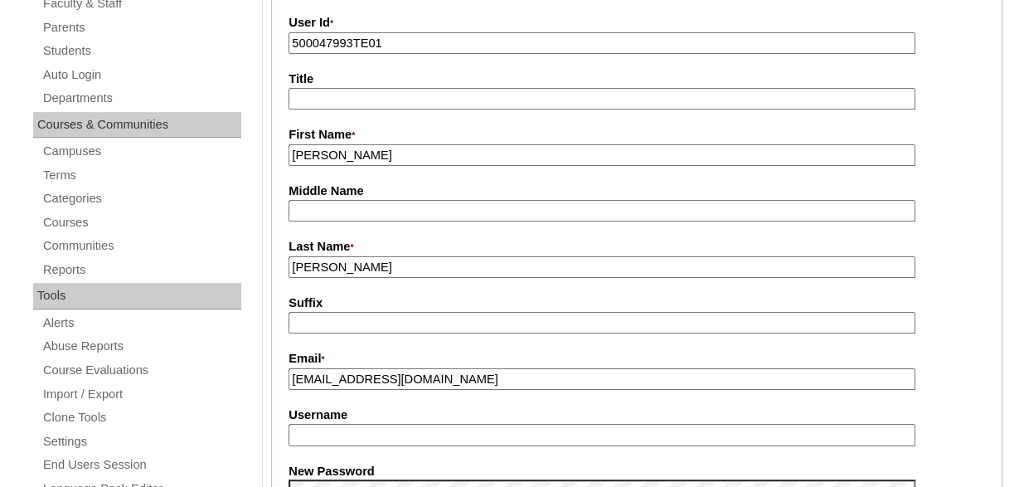
scroll to position [345, 0]
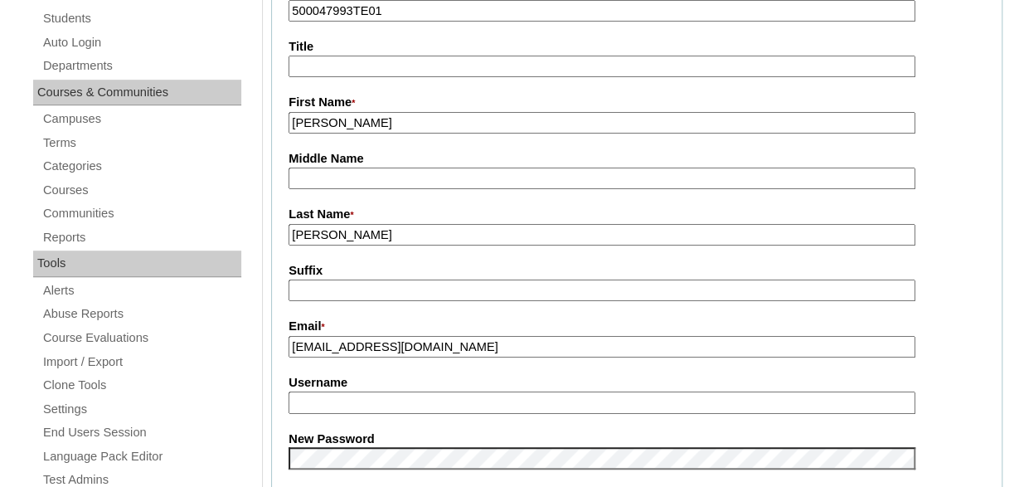
click at [379, 405] on input "Username" at bounding box center [602, 402] width 627 height 22
type input "Melissa.Drye"
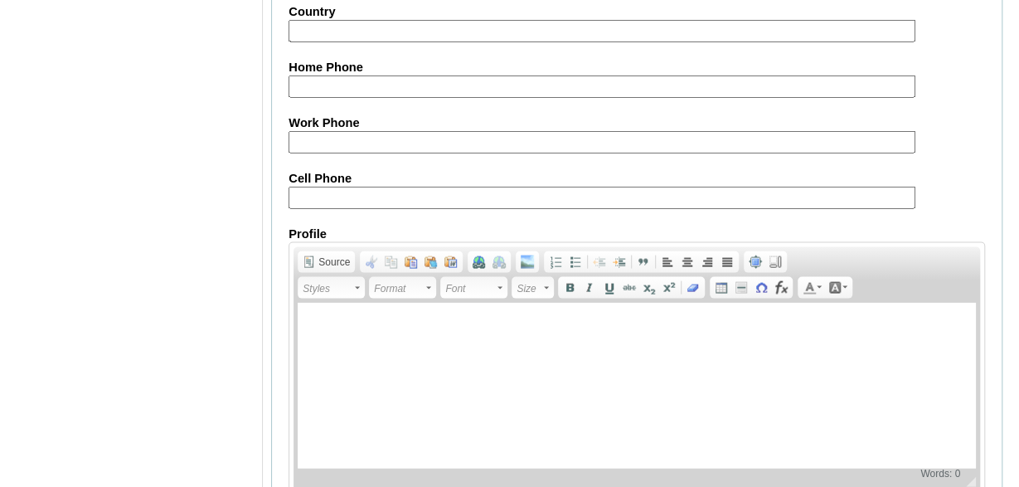
scroll to position [1716, 0]
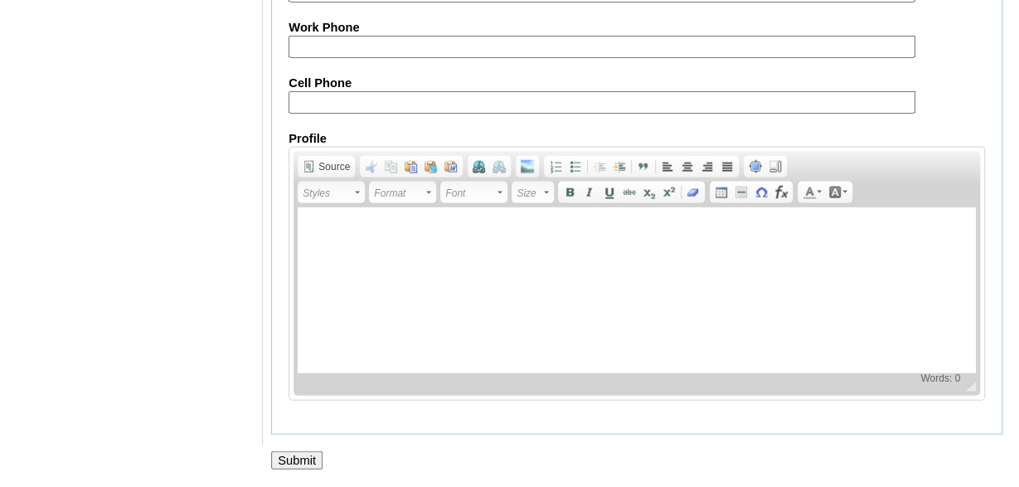
click at [293, 454] on input "Submit" at bounding box center [296, 460] width 51 height 18
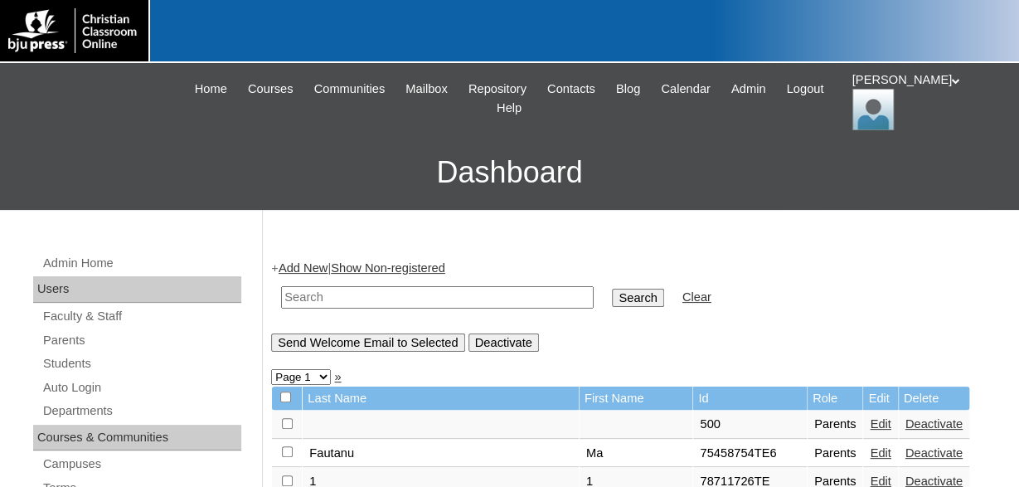
click at [383, 299] on input "text" at bounding box center [437, 297] width 313 height 22
type input "500047993"
click at [612, 289] on input "Search" at bounding box center [637, 298] width 51 height 18
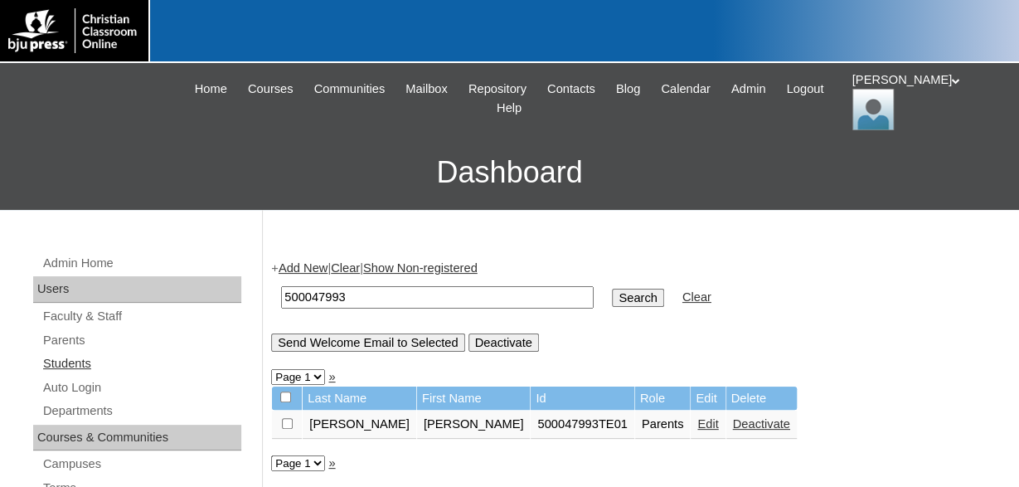
click at [70, 362] on link "Students" at bounding box center [141, 363] width 200 height 21
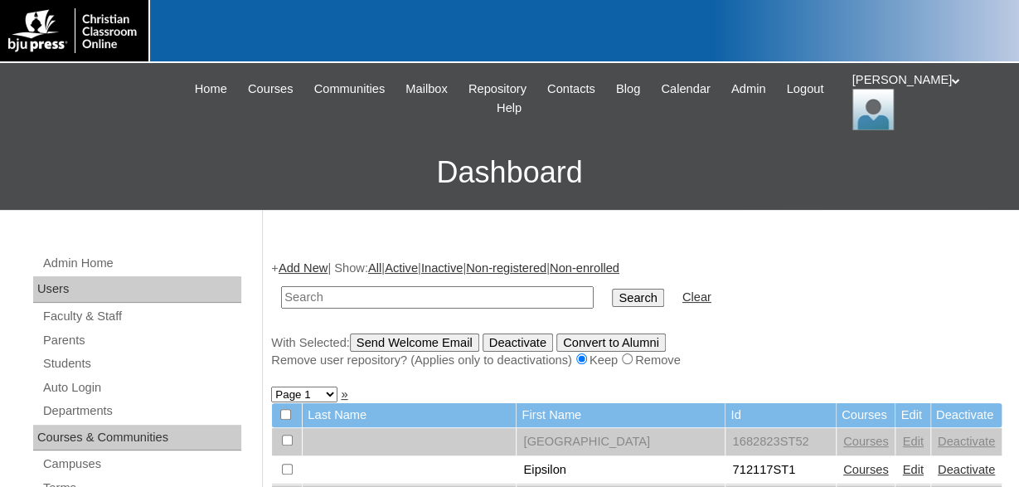
click at [394, 299] on input "text" at bounding box center [437, 297] width 313 height 22
type input "500047993"
click at [612, 289] on input "Search" at bounding box center [637, 298] width 51 height 18
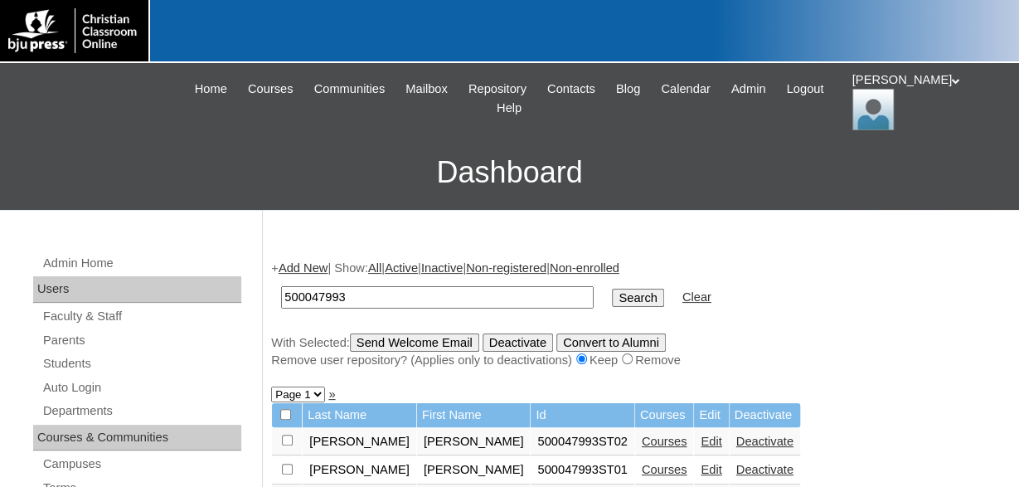
click at [904, 85] on div "Jonelle My Profile My Settings Logout" at bounding box center [927, 100] width 151 height 59
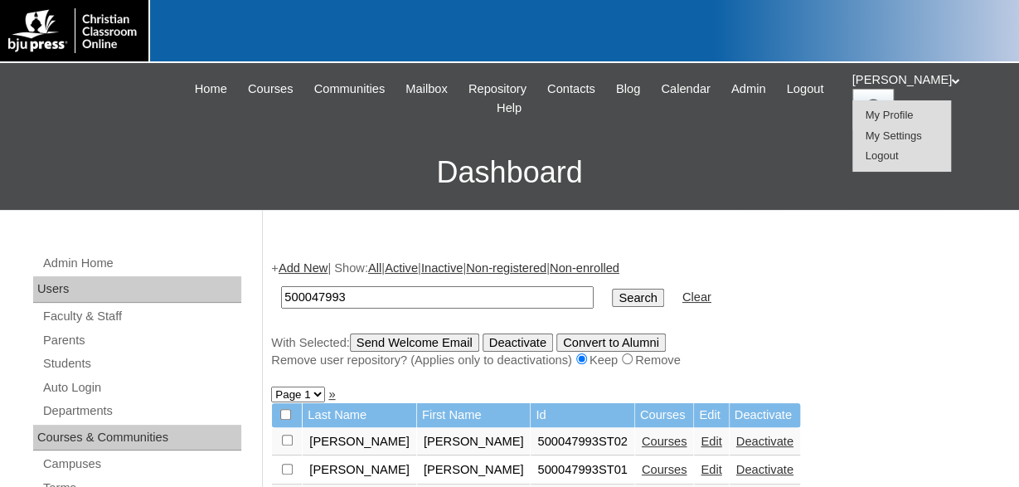
click at [901, 153] on li "Logout" at bounding box center [902, 156] width 80 height 21
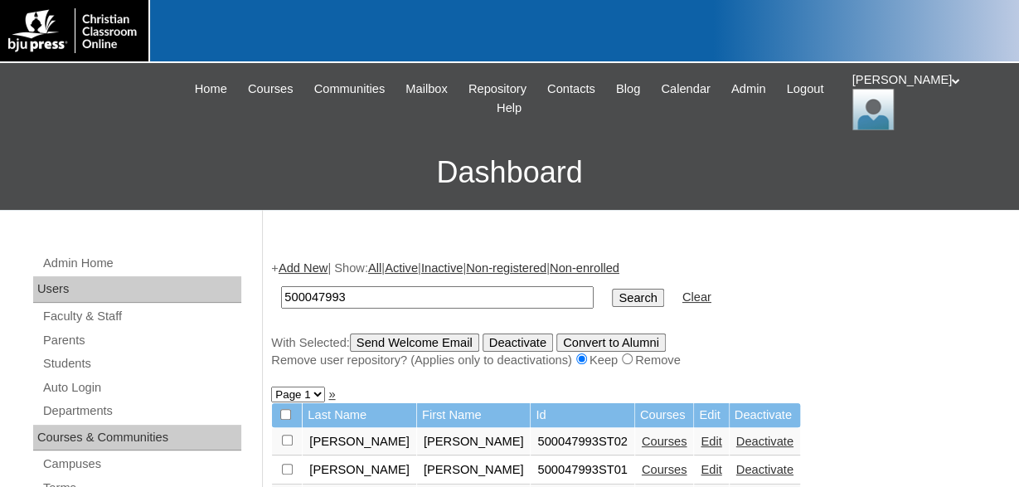
click at [894, 88] on div "Jonelle My Profile My Settings Logout" at bounding box center [927, 100] width 151 height 59
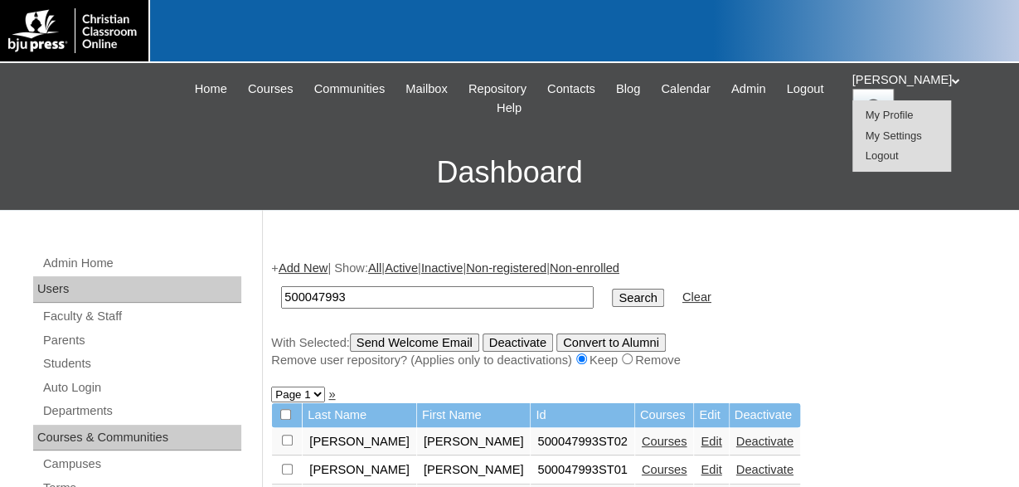
click at [883, 155] on span "Logout" at bounding box center [882, 155] width 33 height 12
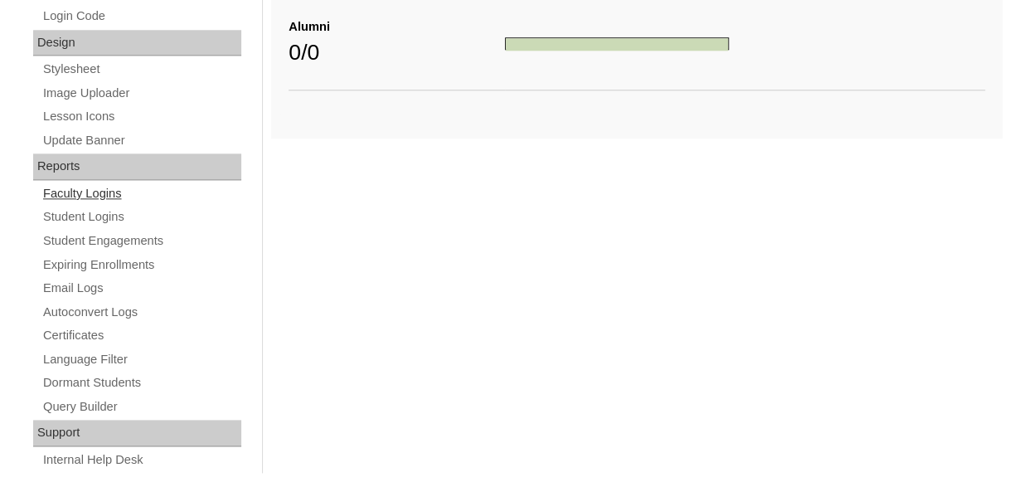
scroll to position [881, 0]
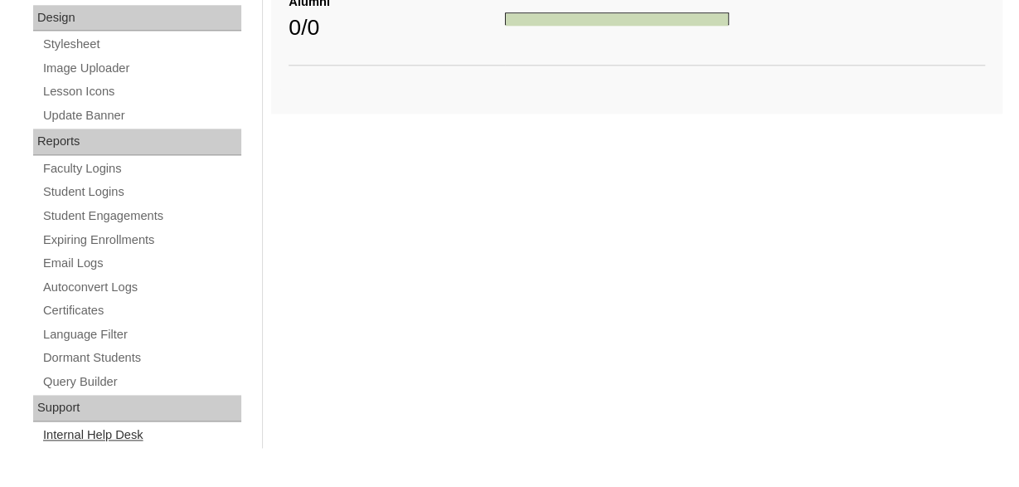
click at [123, 429] on link "Internal Help Desk" at bounding box center [141, 435] width 200 height 21
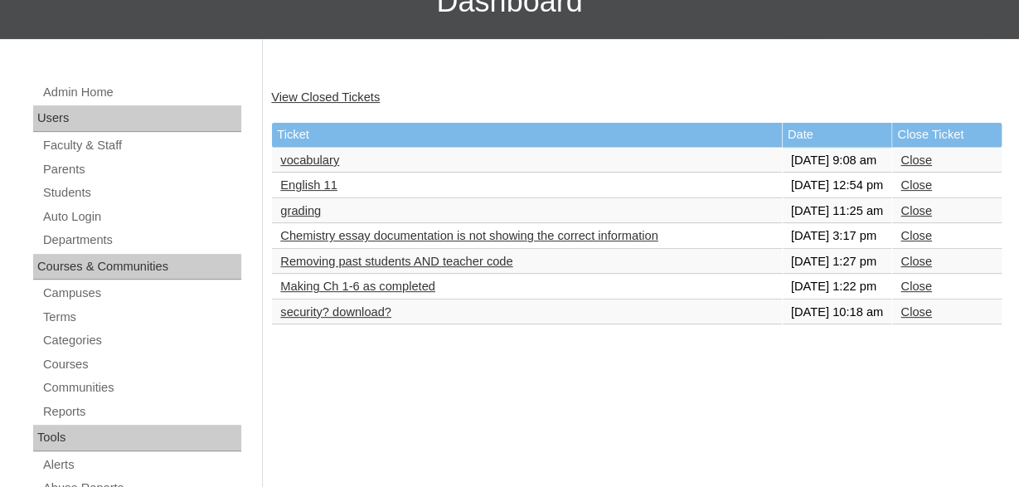
scroll to position [172, 0]
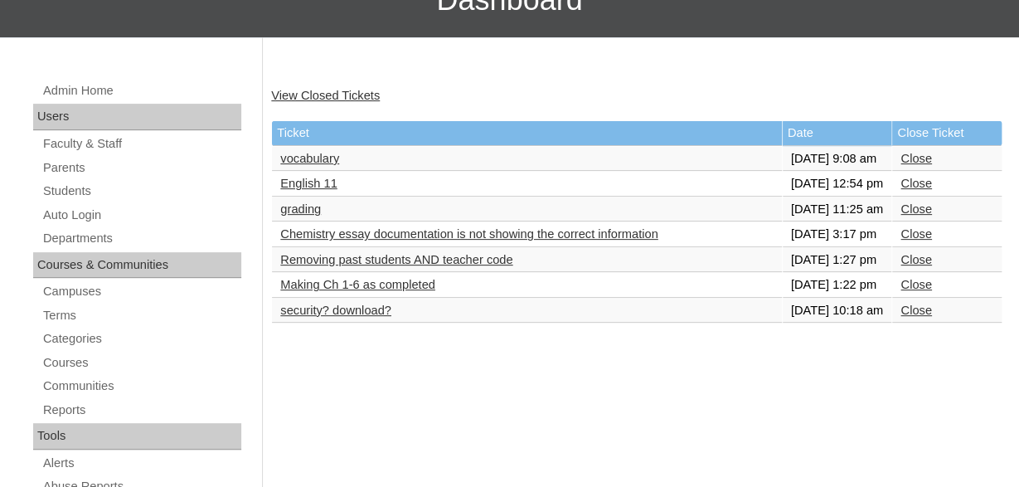
click at [320, 190] on link "English 11" at bounding box center [308, 183] width 56 height 13
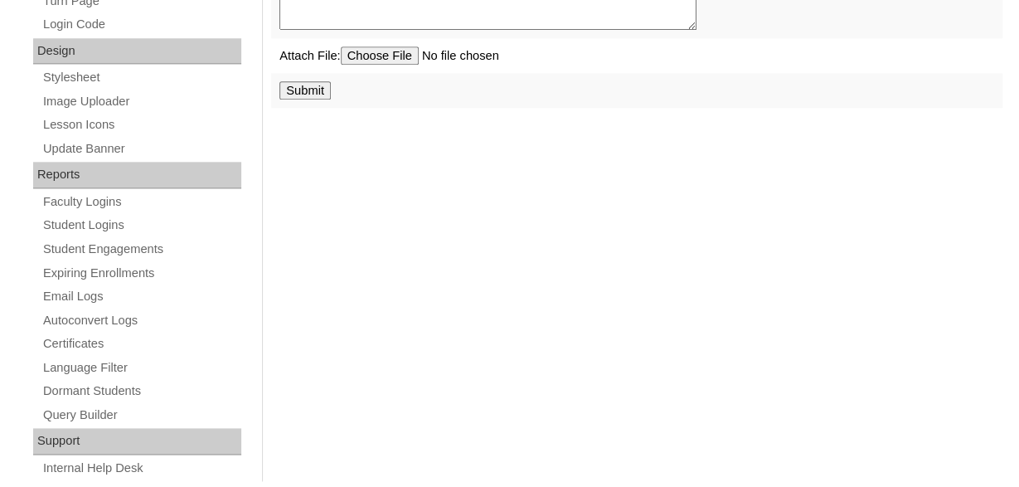
scroll to position [881, 0]
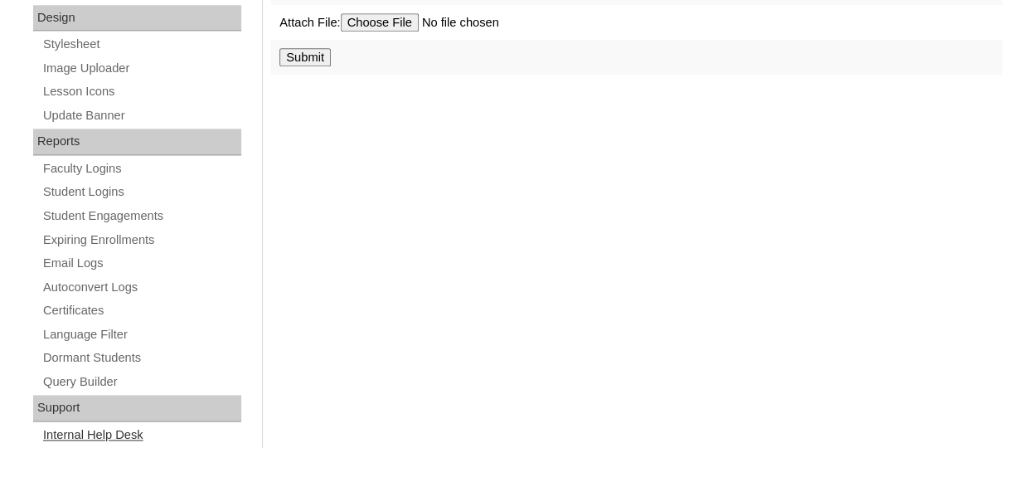
click at [114, 430] on link "Internal Help Desk" at bounding box center [141, 435] width 200 height 21
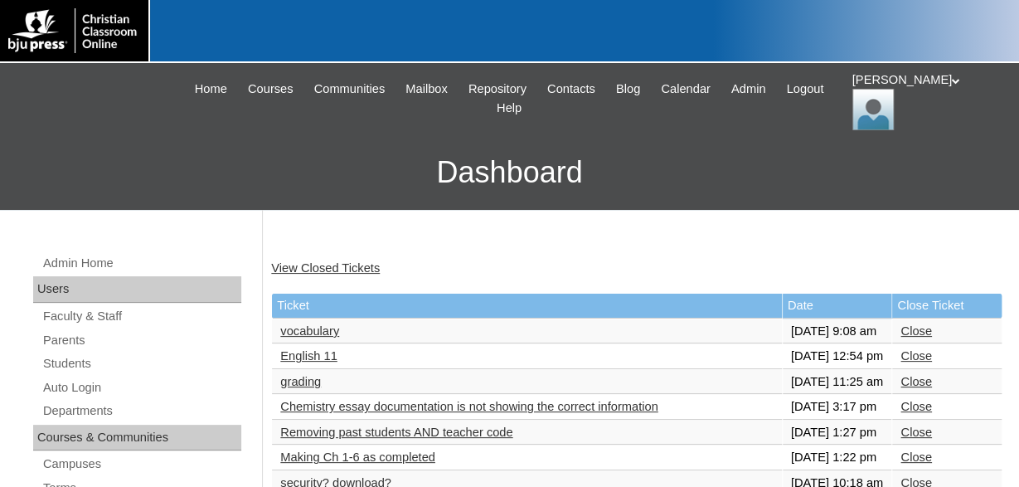
click at [328, 337] on link "vocabulary" at bounding box center [309, 330] width 59 height 13
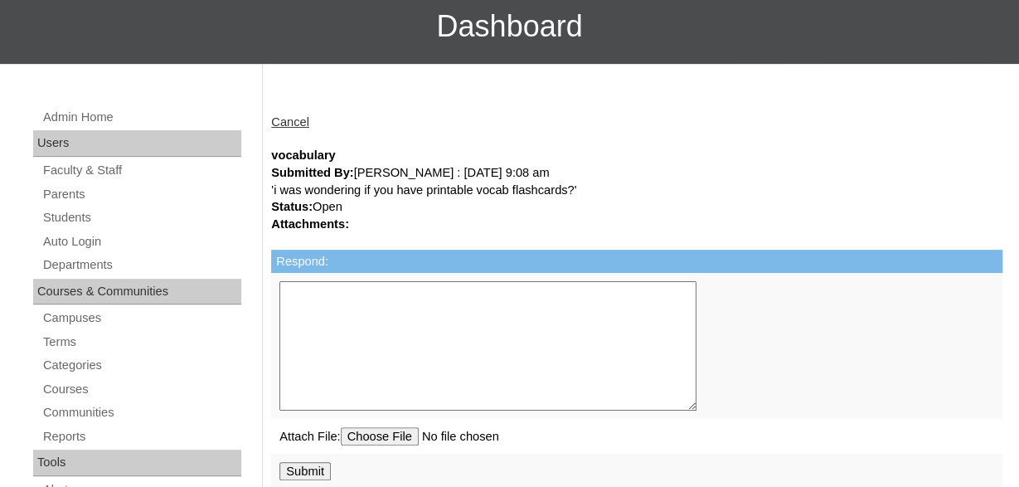
scroll to position [86, 0]
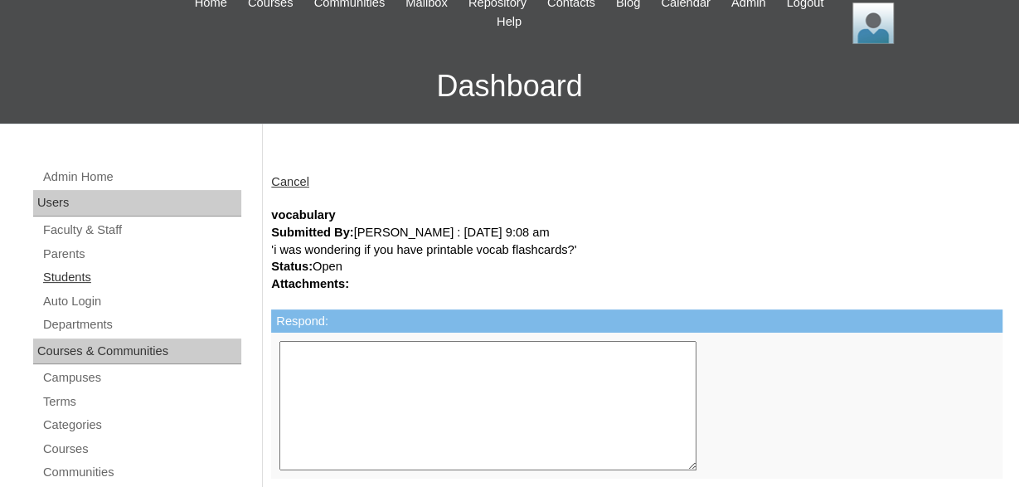
click at [78, 276] on link "Students" at bounding box center [141, 277] width 200 height 21
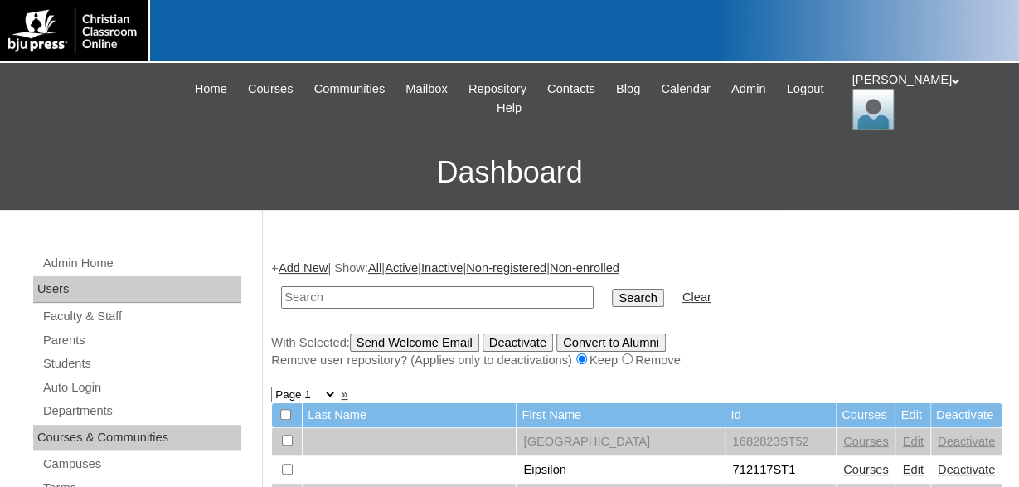
click at [408, 294] on input "text" at bounding box center [437, 297] width 313 height 22
type input "Gallop"
click at [612, 289] on input "Search" at bounding box center [637, 298] width 51 height 18
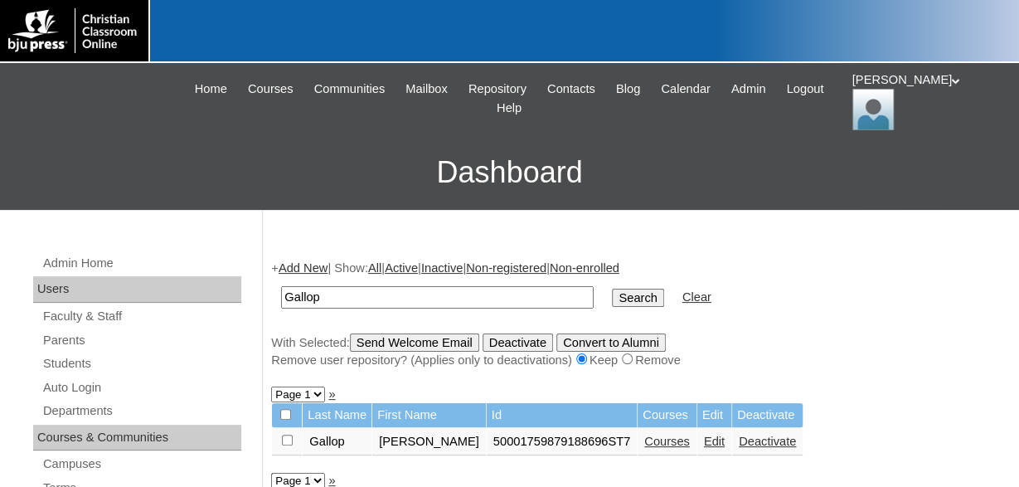
click at [644, 446] on link "Courses" at bounding box center [667, 441] width 46 height 13
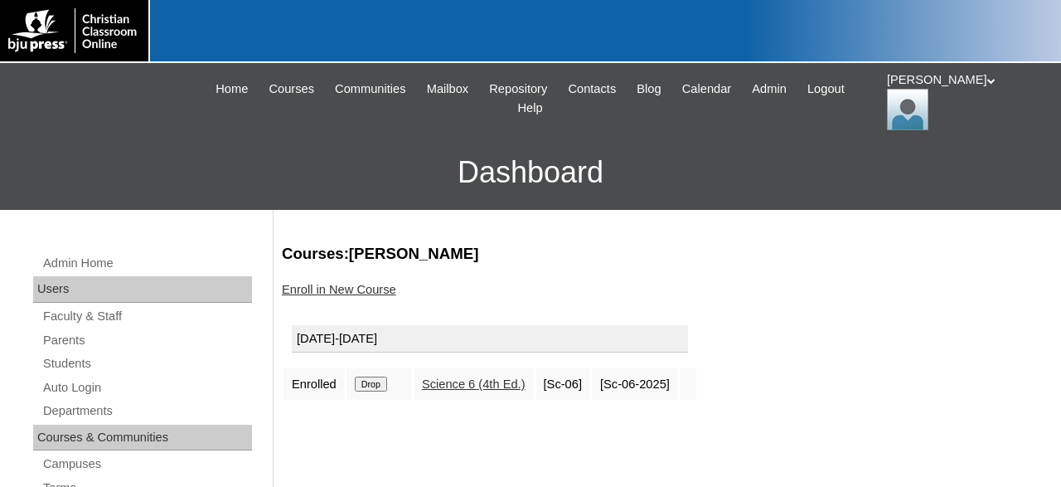
click at [477, 382] on link "Science 6 (4th Ed.)" at bounding box center [474, 383] width 104 height 13
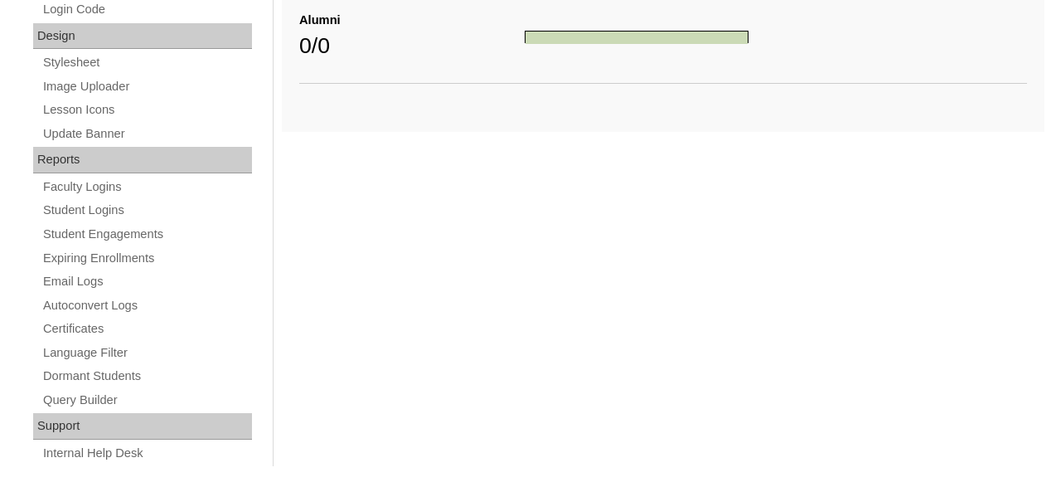
scroll to position [881, 0]
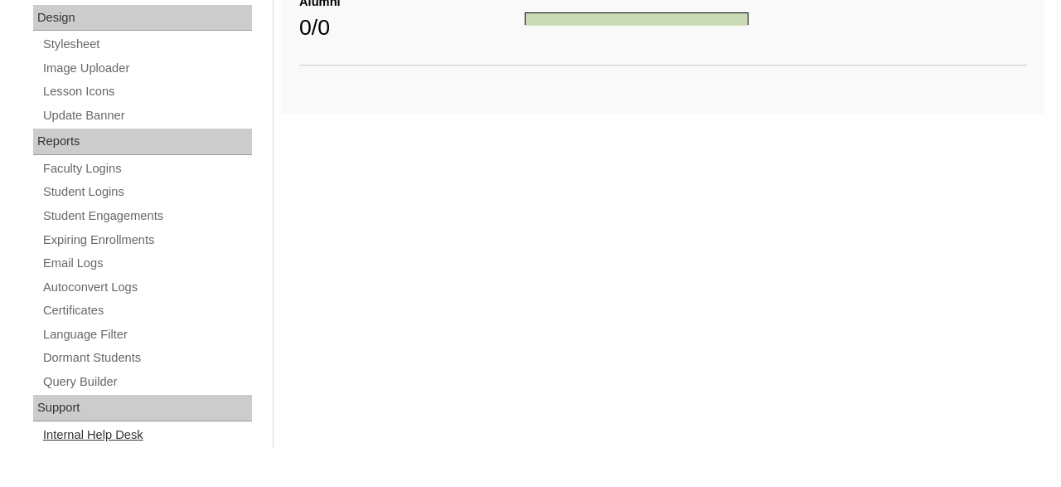
click at [111, 432] on link "Internal Help Desk" at bounding box center [146, 435] width 211 height 21
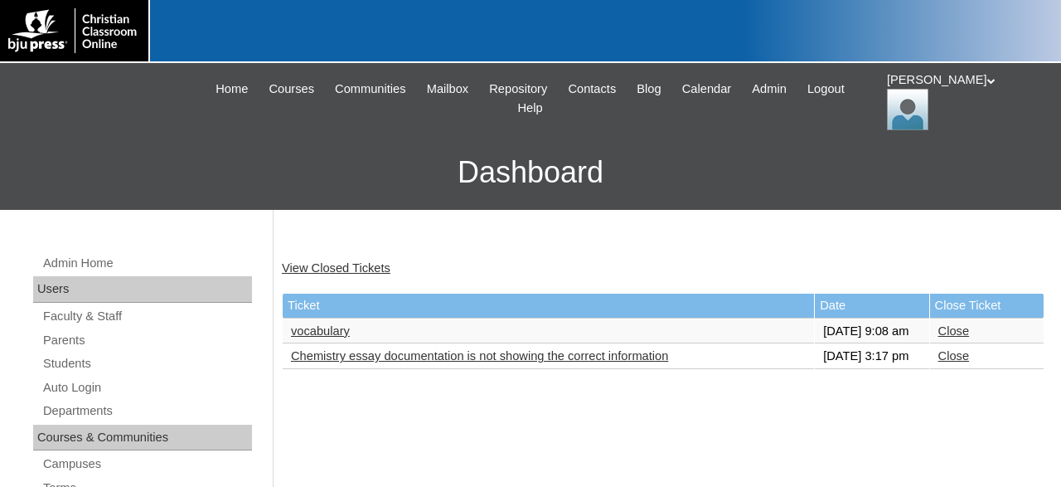
click at [333, 335] on link "vocabulary" at bounding box center [320, 330] width 59 height 13
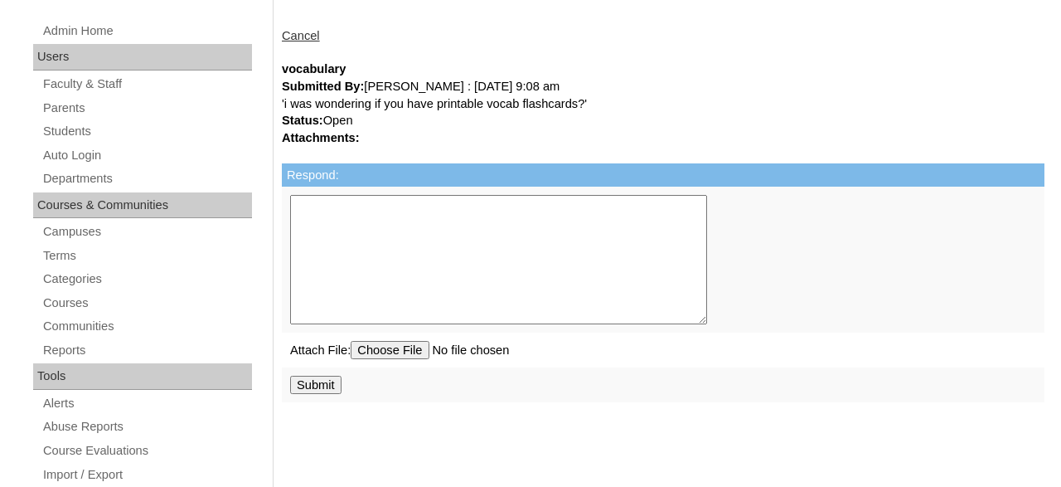
scroll to position [259, 0]
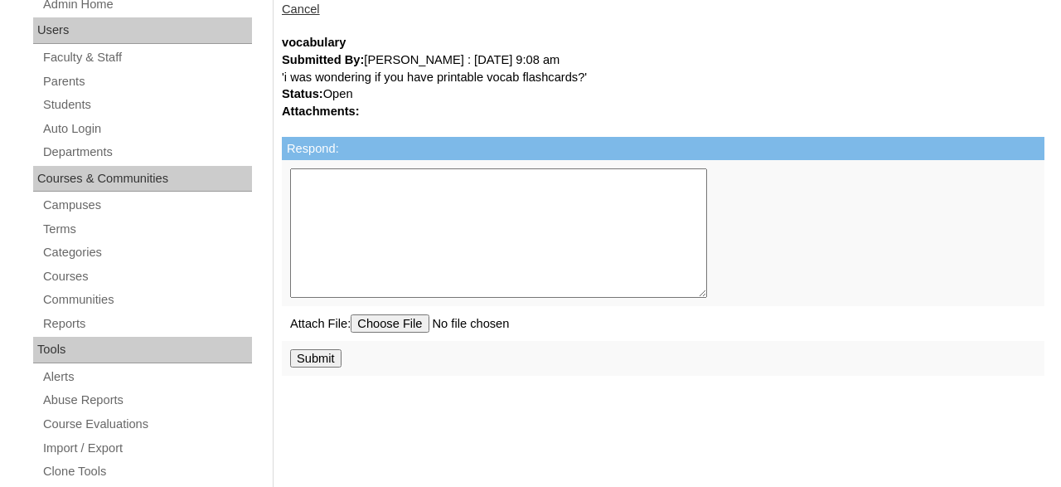
click at [414, 184] on textarea "Respond:" at bounding box center [498, 232] width 417 height 129
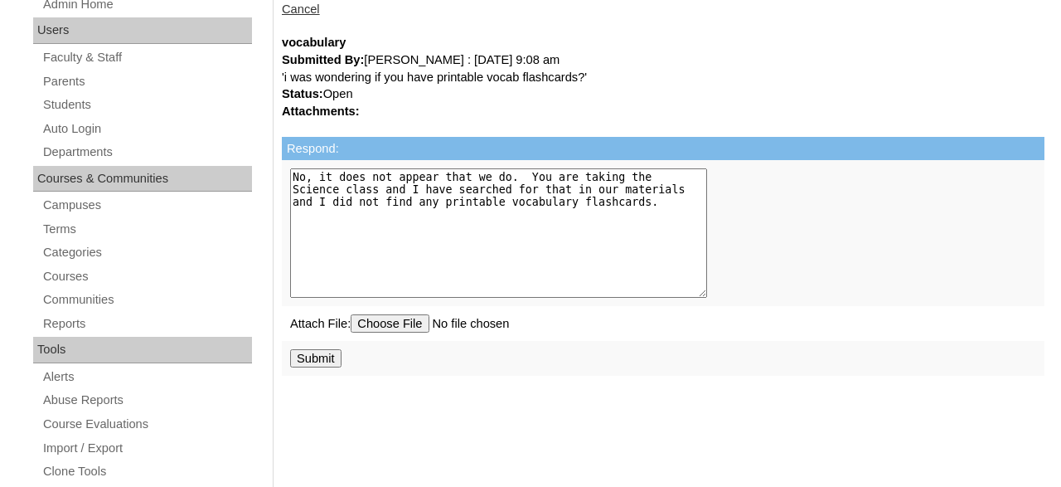
type textarea "No, it does not appear that we do. You are taking the Science class and I have …"
click at [324, 367] on input "Submit" at bounding box center [315, 358] width 51 height 18
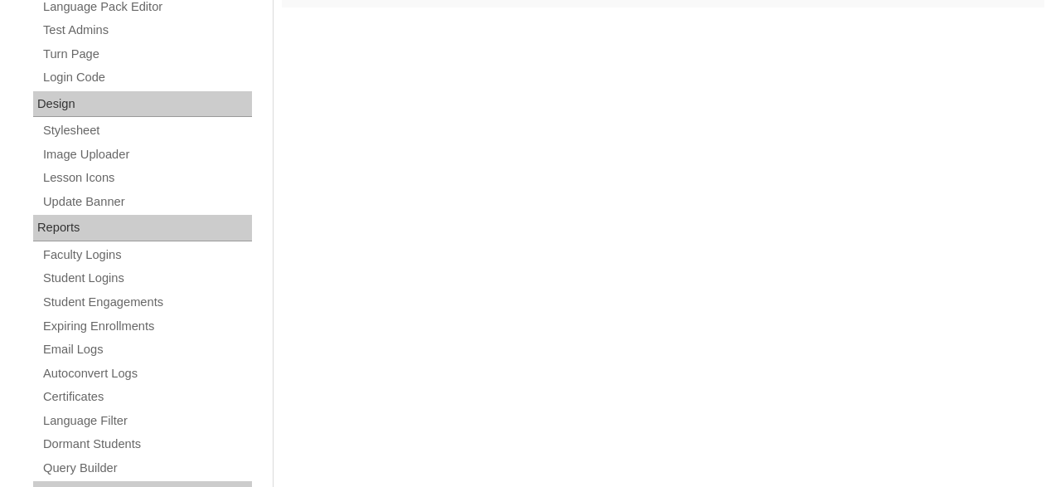
scroll to position [881, 0]
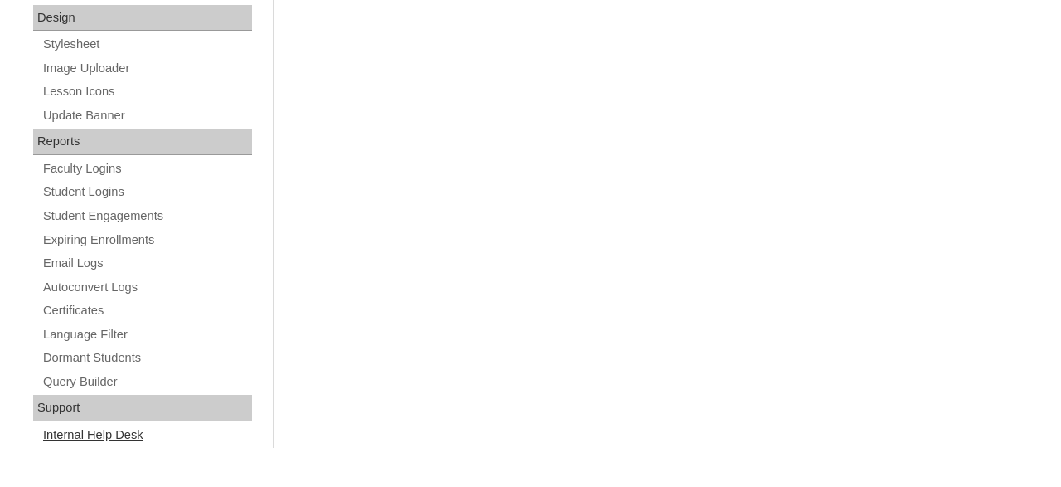
click at [115, 432] on link "Internal Help Desk" at bounding box center [146, 435] width 211 height 21
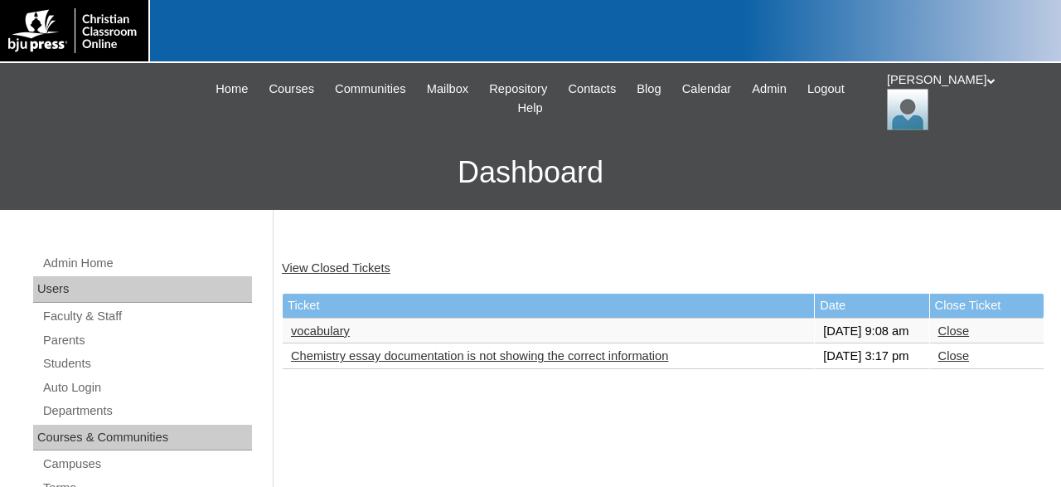
click at [959, 336] on link "Close" at bounding box center [954, 330] width 31 height 13
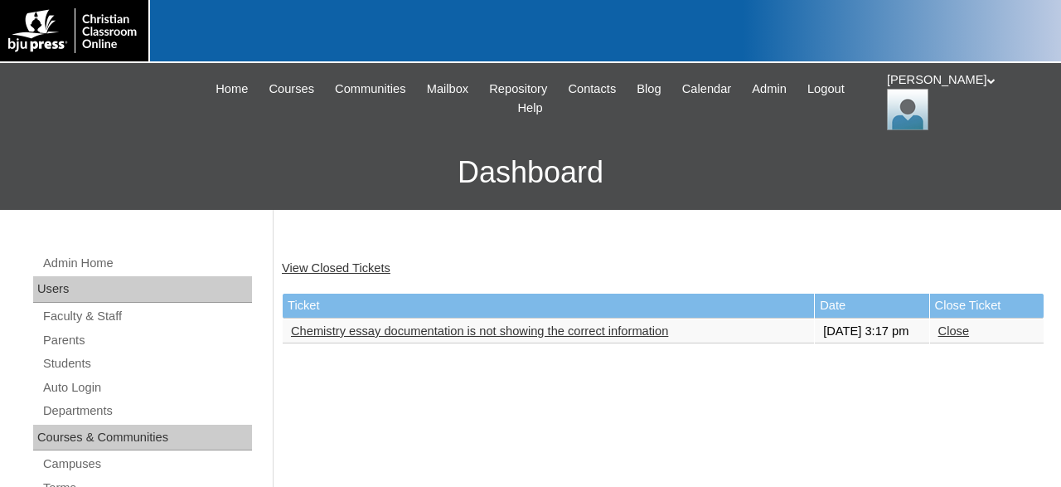
click at [523, 335] on link "Chemistry essay documentation is not showing the correct information" at bounding box center [479, 330] width 377 height 13
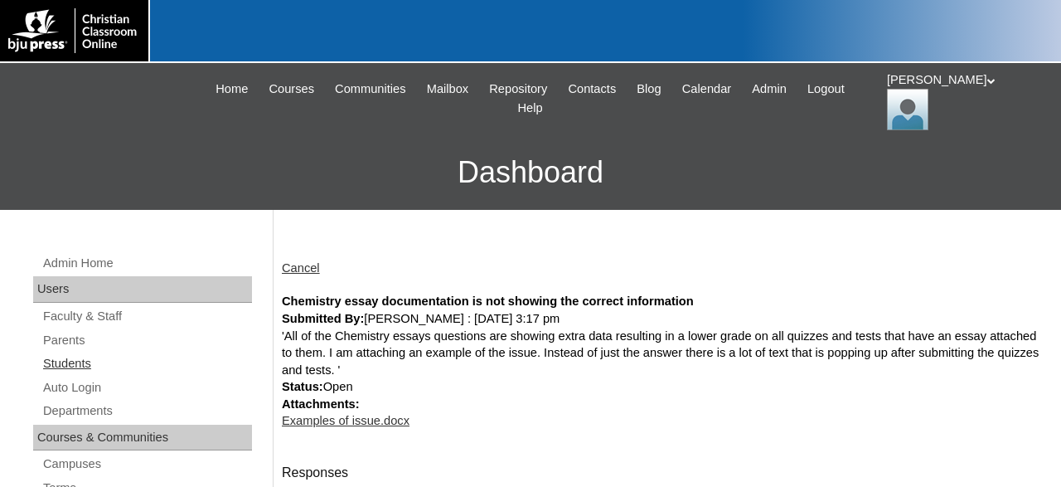
click at [87, 361] on link "Students" at bounding box center [146, 363] width 211 height 21
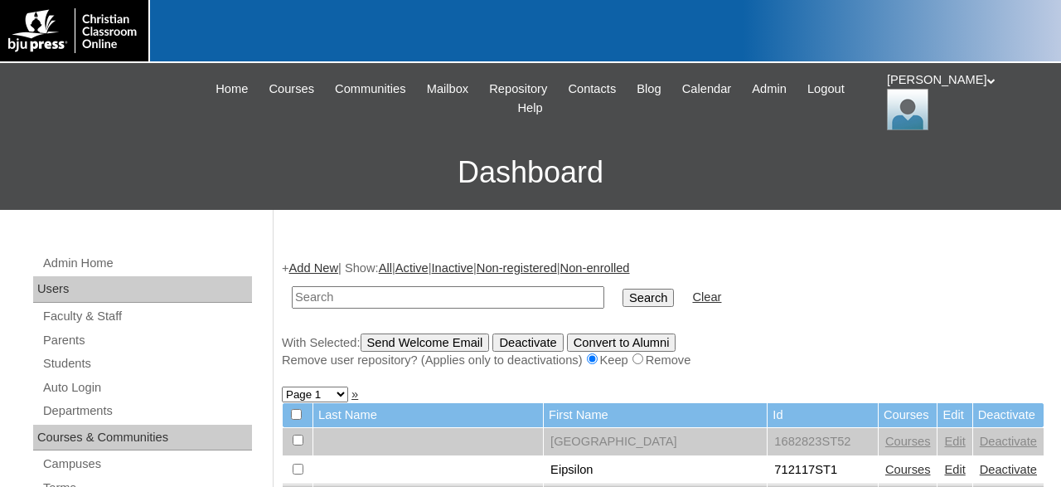
click at [404, 294] on input "text" at bounding box center [448, 297] width 313 height 22
type input "500047993"
click at [623, 289] on input "Search" at bounding box center [648, 298] width 51 height 18
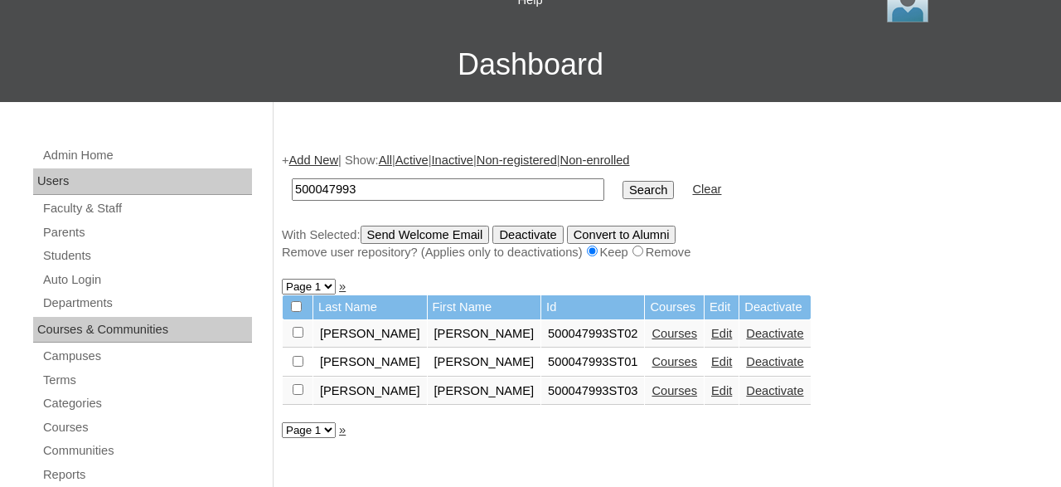
scroll to position [345, 0]
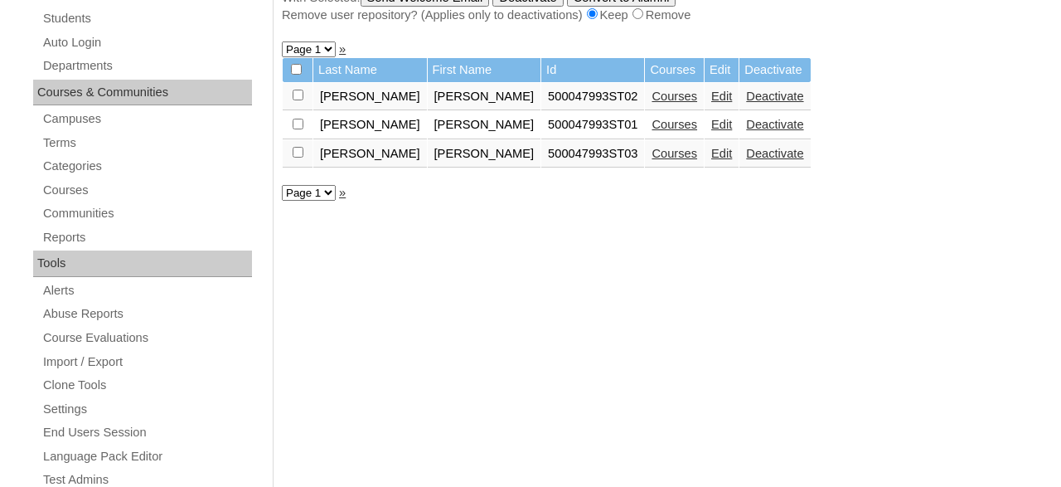
click at [711, 100] on link "Edit" at bounding box center [721, 96] width 21 height 13
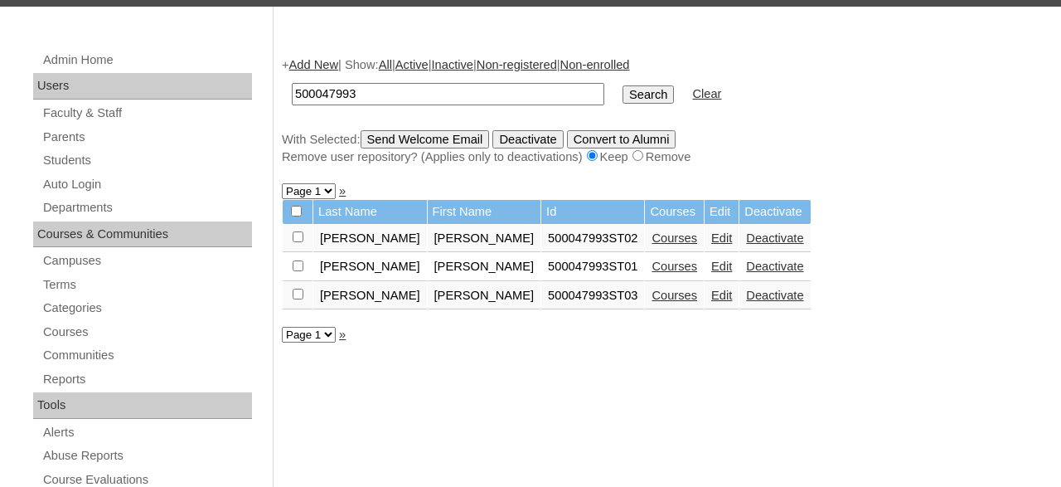
scroll to position [226, 0]
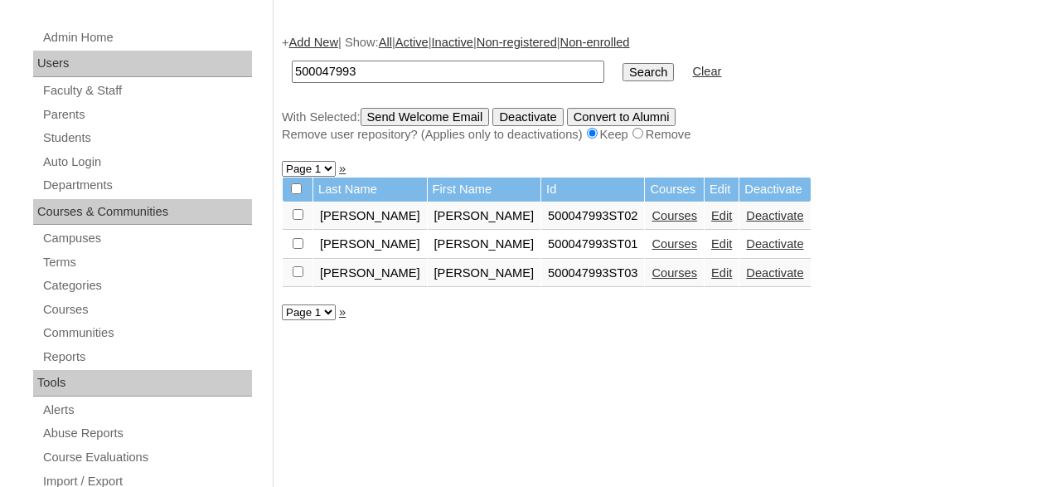
click at [711, 249] on link "Edit" at bounding box center [721, 243] width 21 height 13
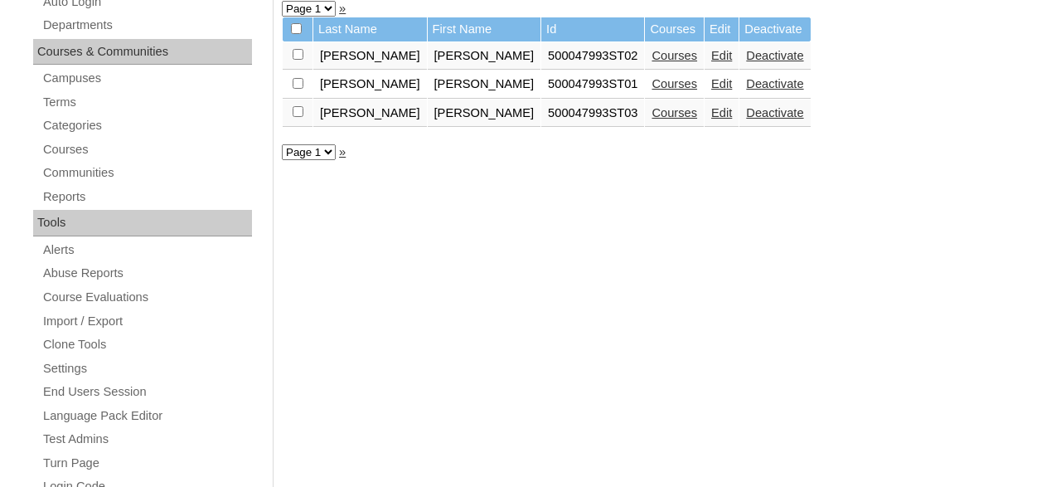
scroll to position [398, 0]
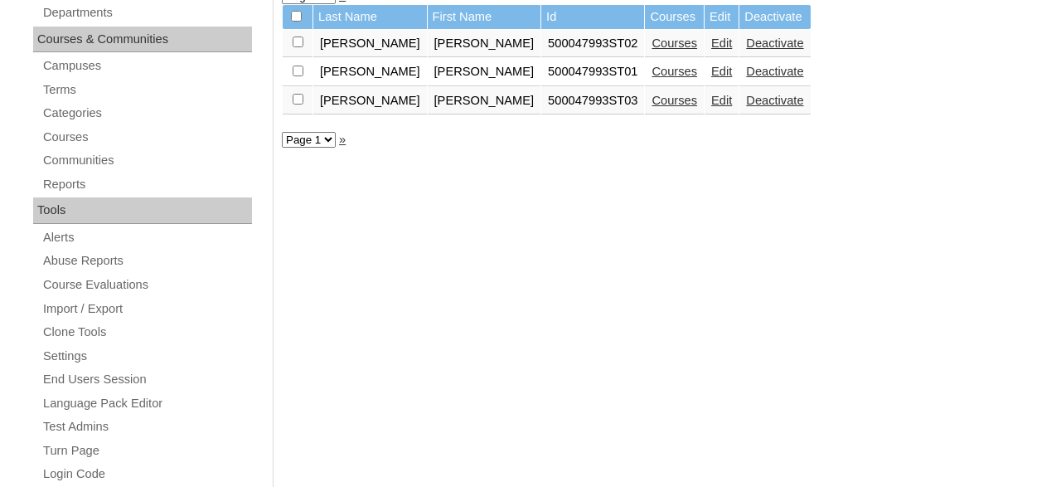
click at [711, 104] on link "Edit" at bounding box center [721, 100] width 21 height 13
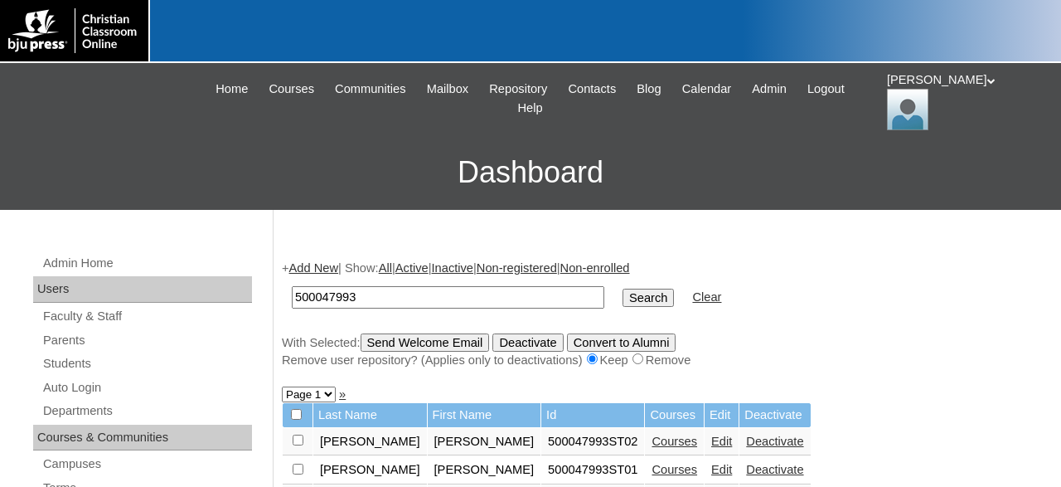
scroll to position [53, 0]
